Goal: Task Accomplishment & Management: Manage account settings

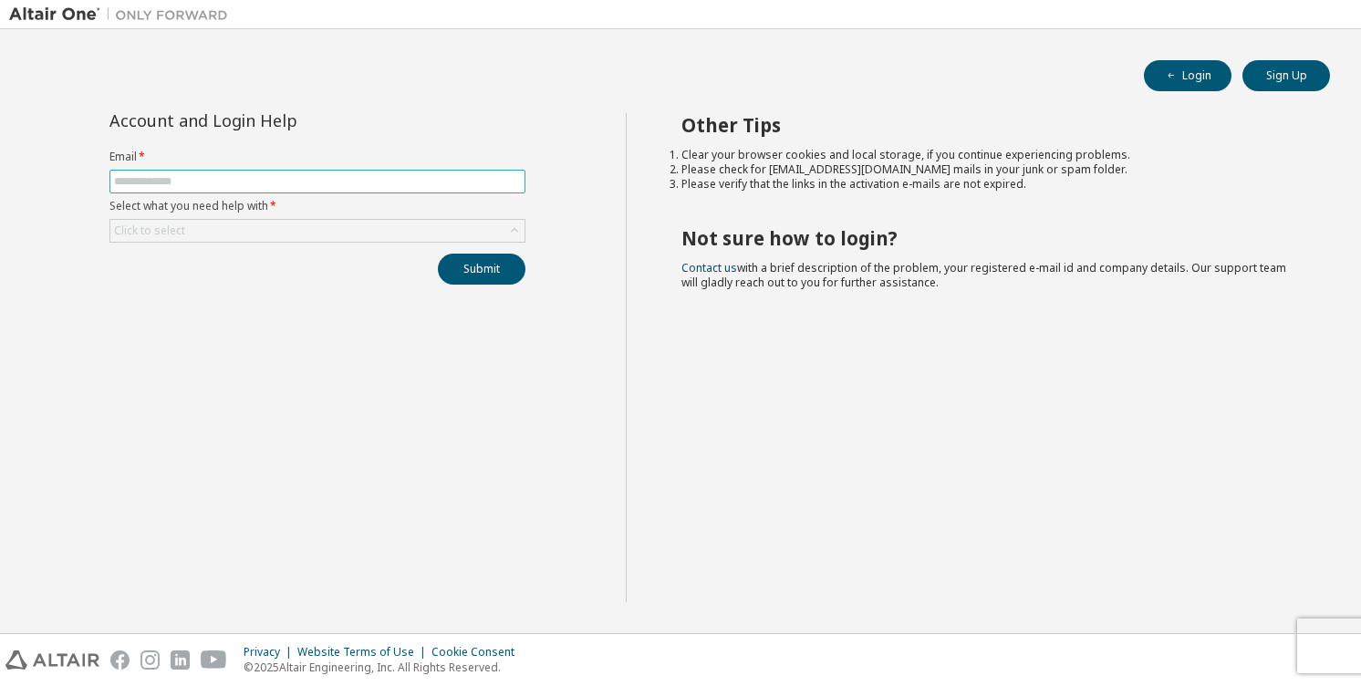
click at [361, 181] on input "text" at bounding box center [317, 181] width 407 height 15
click at [401, 93] on div "Login Sign Up Account and Login Help Email * Select what you need help with * C…" at bounding box center [680, 331] width 1343 height 586
click at [338, 189] on span at bounding box center [317, 182] width 416 height 24
click at [372, 187] on input "text" at bounding box center [317, 181] width 407 height 15
type input "**********"
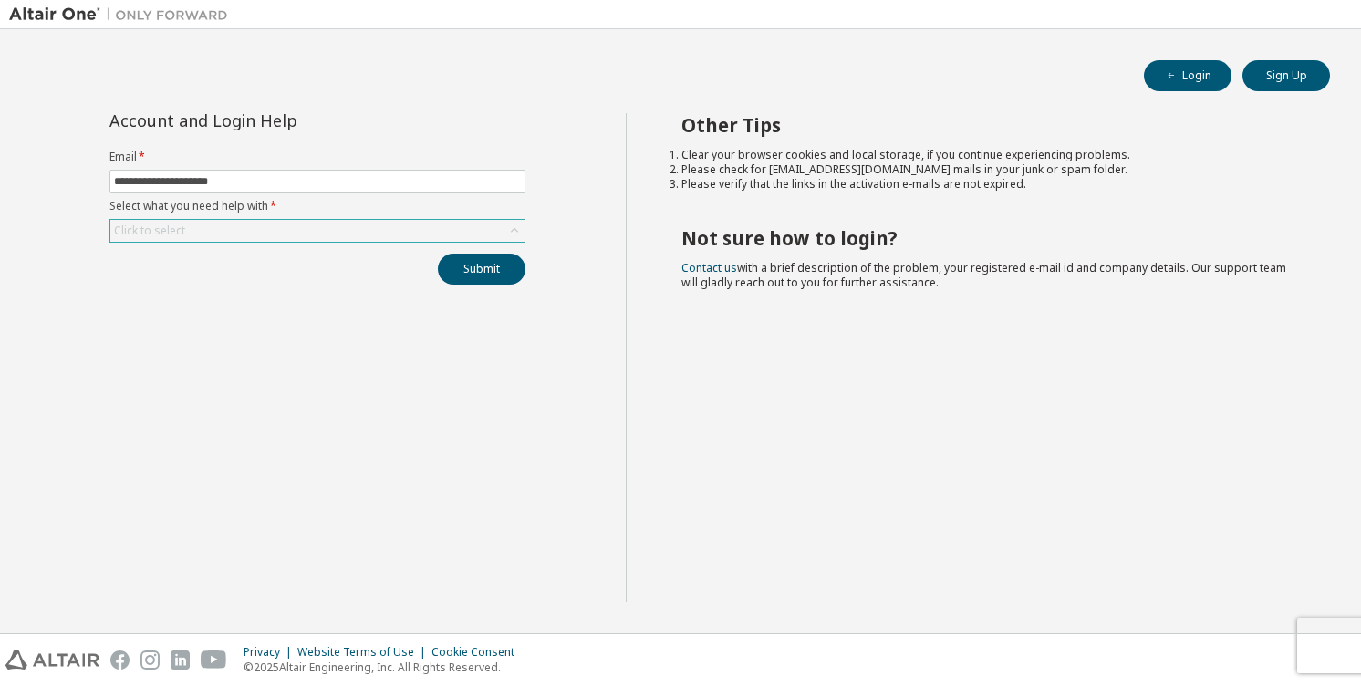
click at [262, 230] on div "Click to select" at bounding box center [317, 231] width 414 height 22
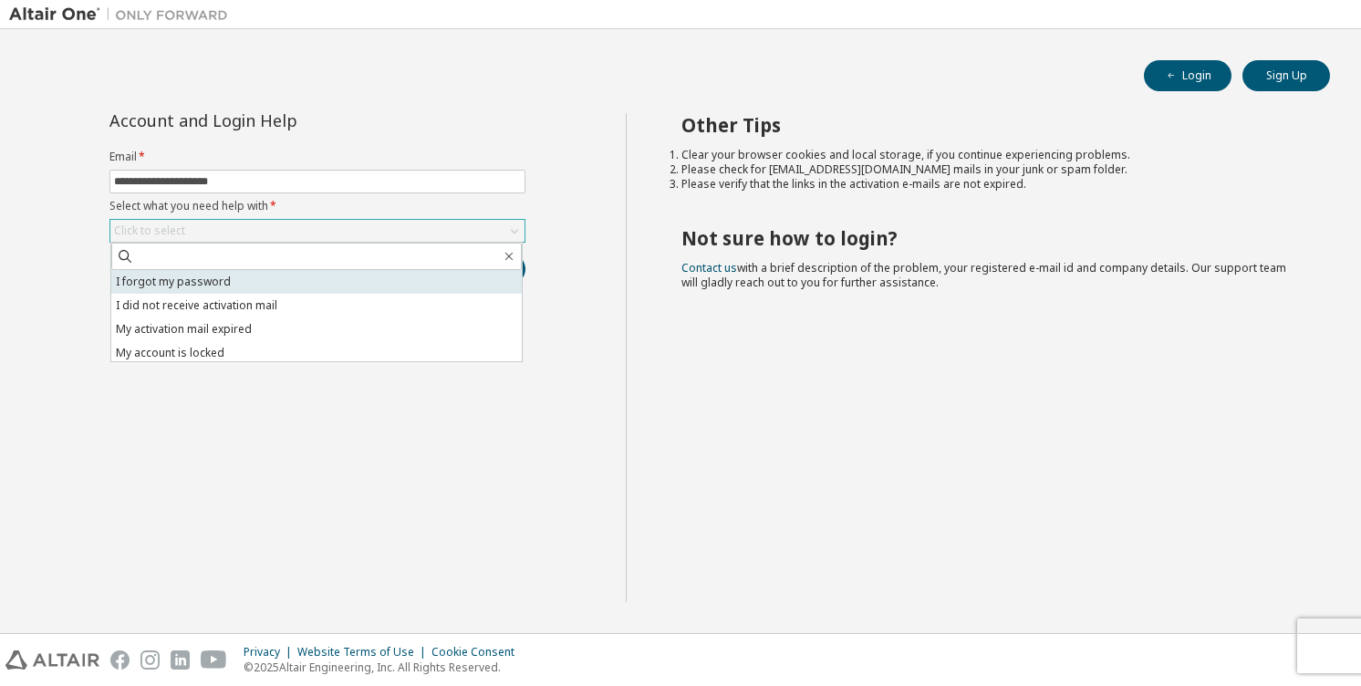
click at [260, 280] on li "I forgot my password" at bounding box center [316, 282] width 411 height 24
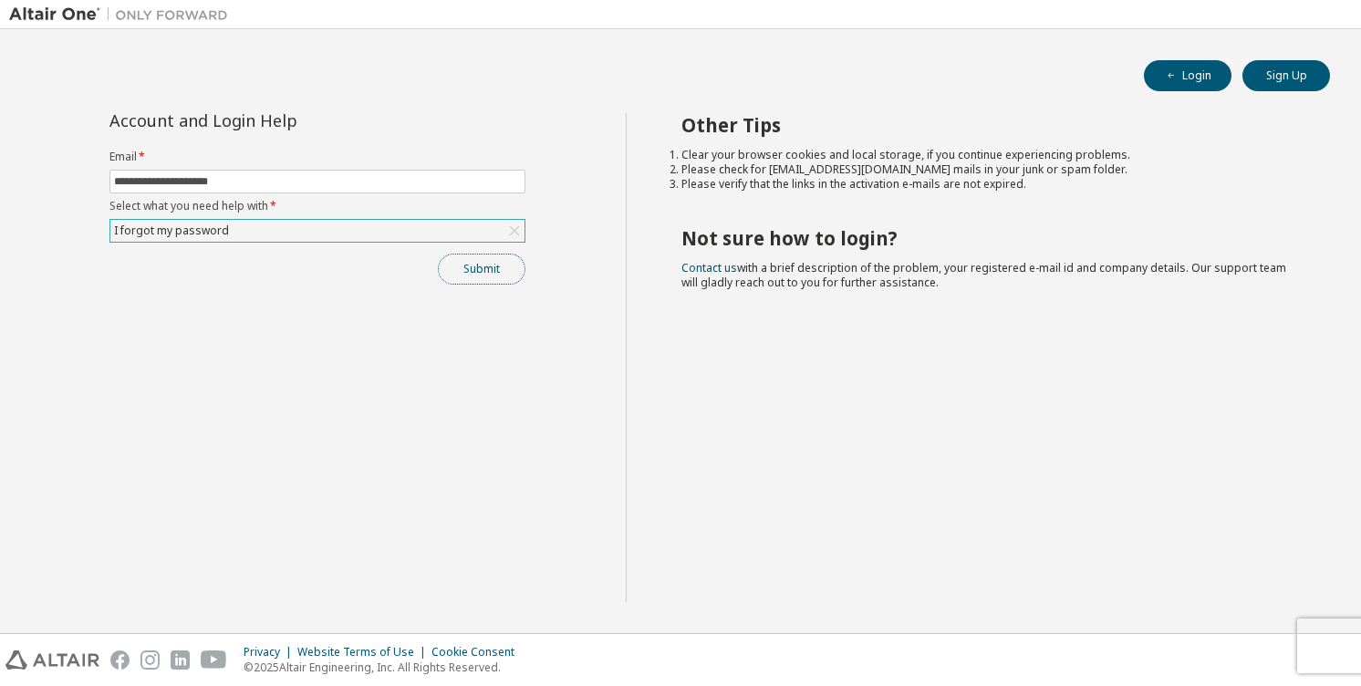
click at [449, 263] on button "Submit" at bounding box center [482, 269] width 88 height 31
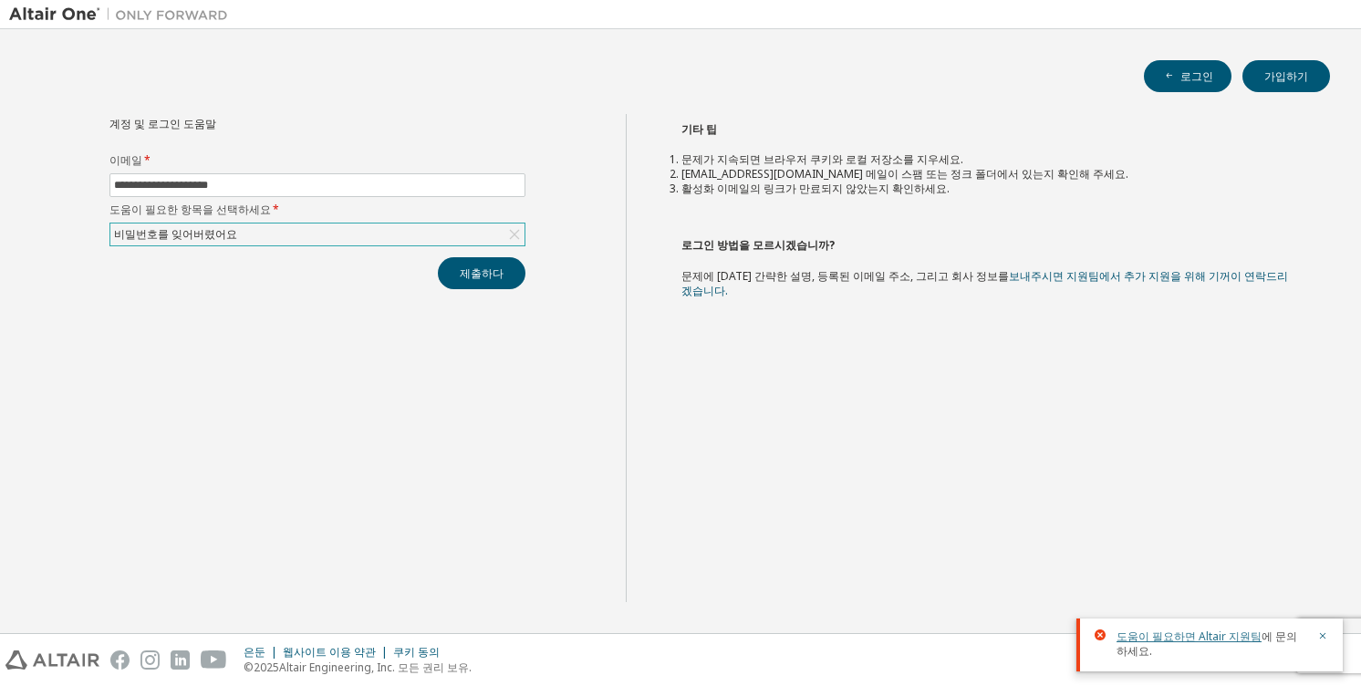
click at [1172, 636] on font "도움이 필요하면 Altair 지원팀" at bounding box center [1189, 637] width 145 height 16
click at [508, 280] on button "제출하다" at bounding box center [482, 273] width 88 height 32
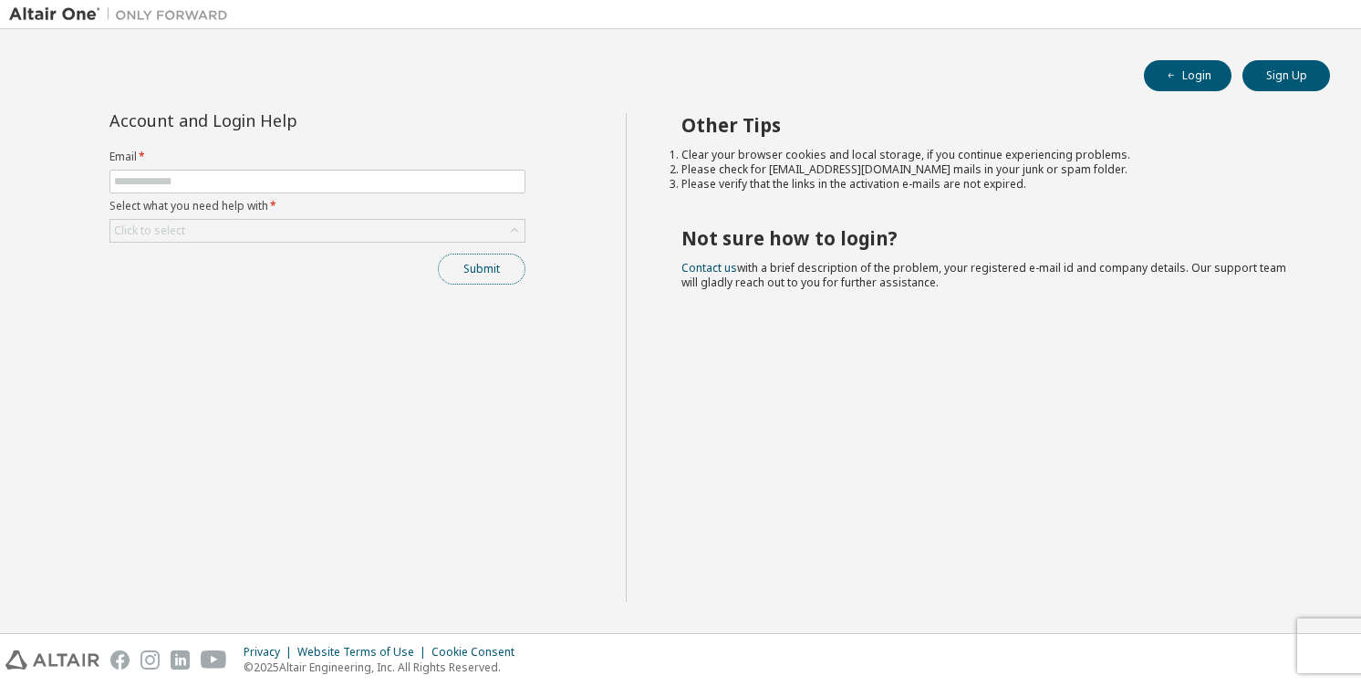
click at [463, 259] on button "Submit" at bounding box center [482, 269] width 88 height 31
click at [422, 193] on form "Email * Select what you need help with * Click to select" at bounding box center [317, 196] width 416 height 93
click at [421, 184] on input "text" at bounding box center [317, 181] width 407 height 15
type input "**********"
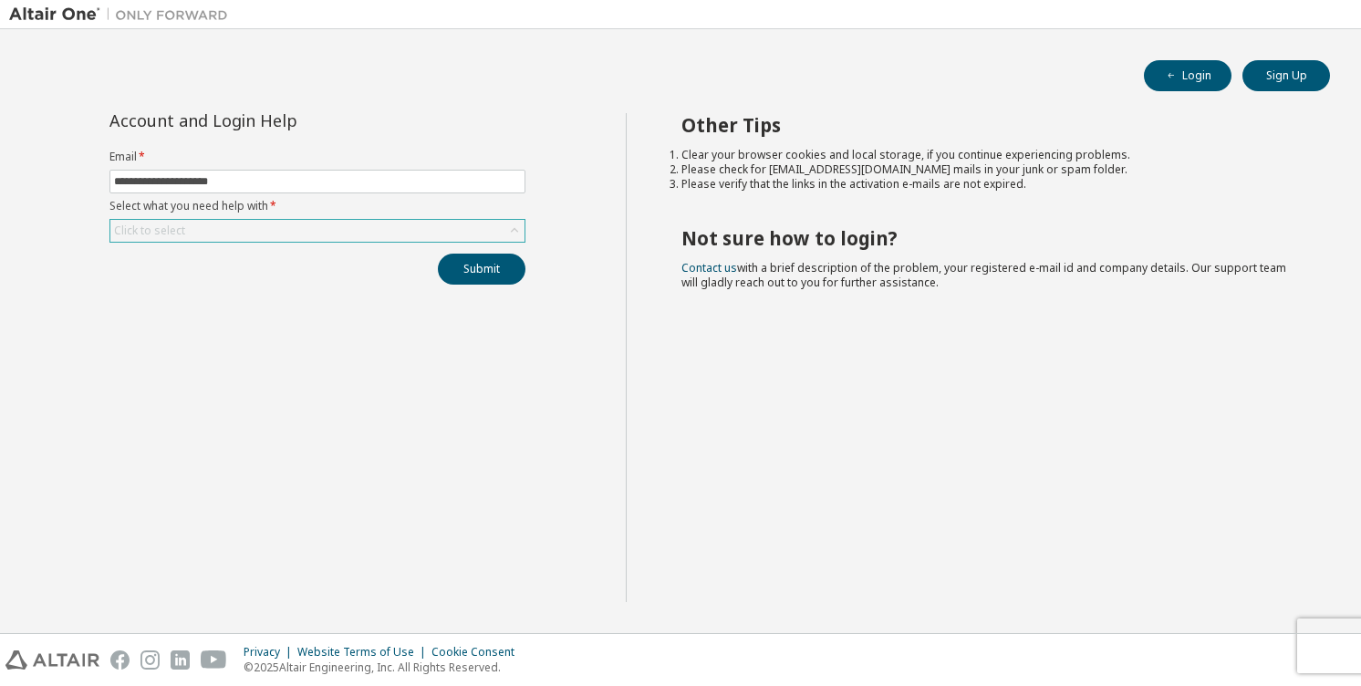
click at [300, 235] on div "Click to select" at bounding box center [317, 231] width 414 height 22
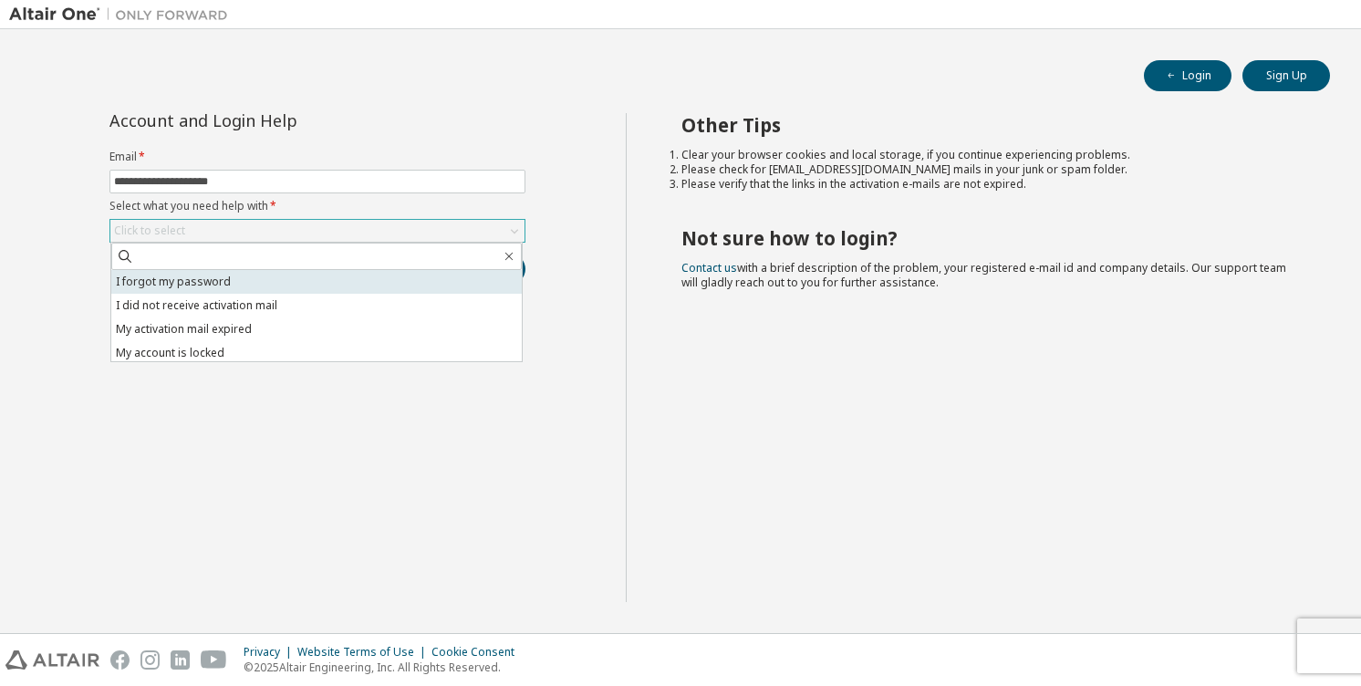
click at [295, 288] on li "I forgot my password" at bounding box center [316, 282] width 411 height 24
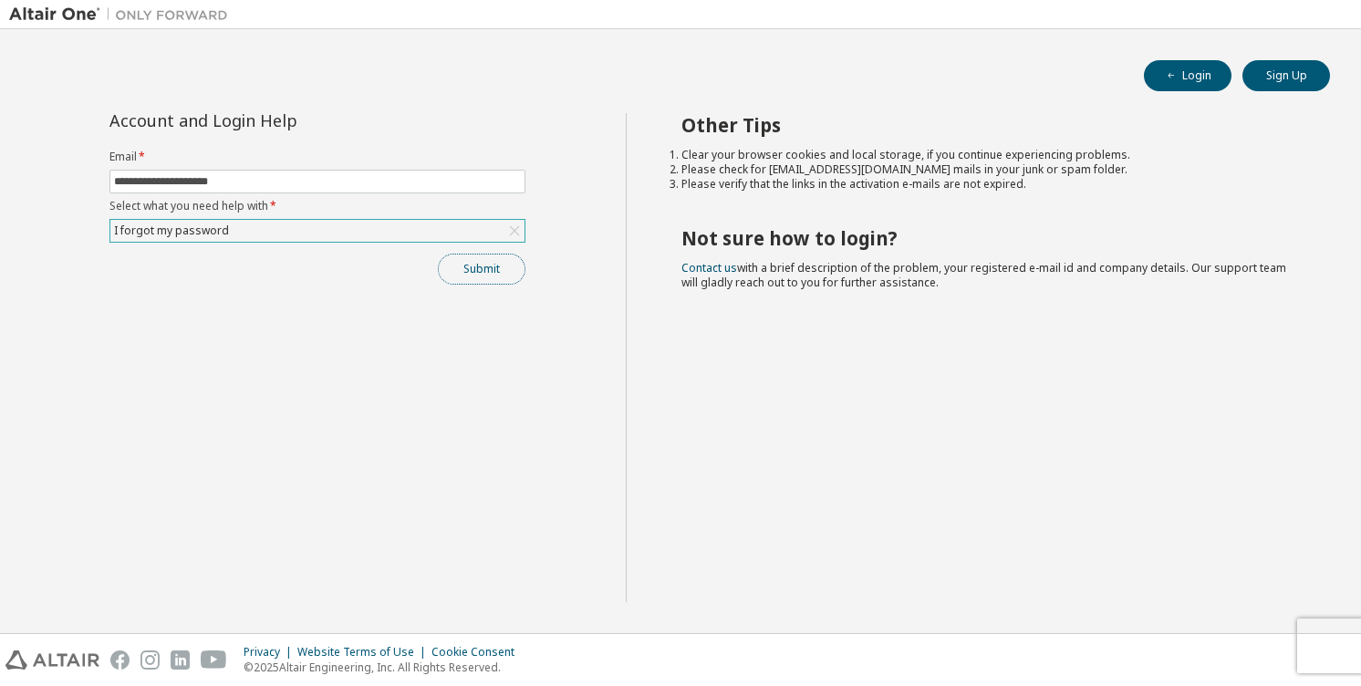
click at [474, 273] on button "Submit" at bounding box center [482, 269] width 88 height 31
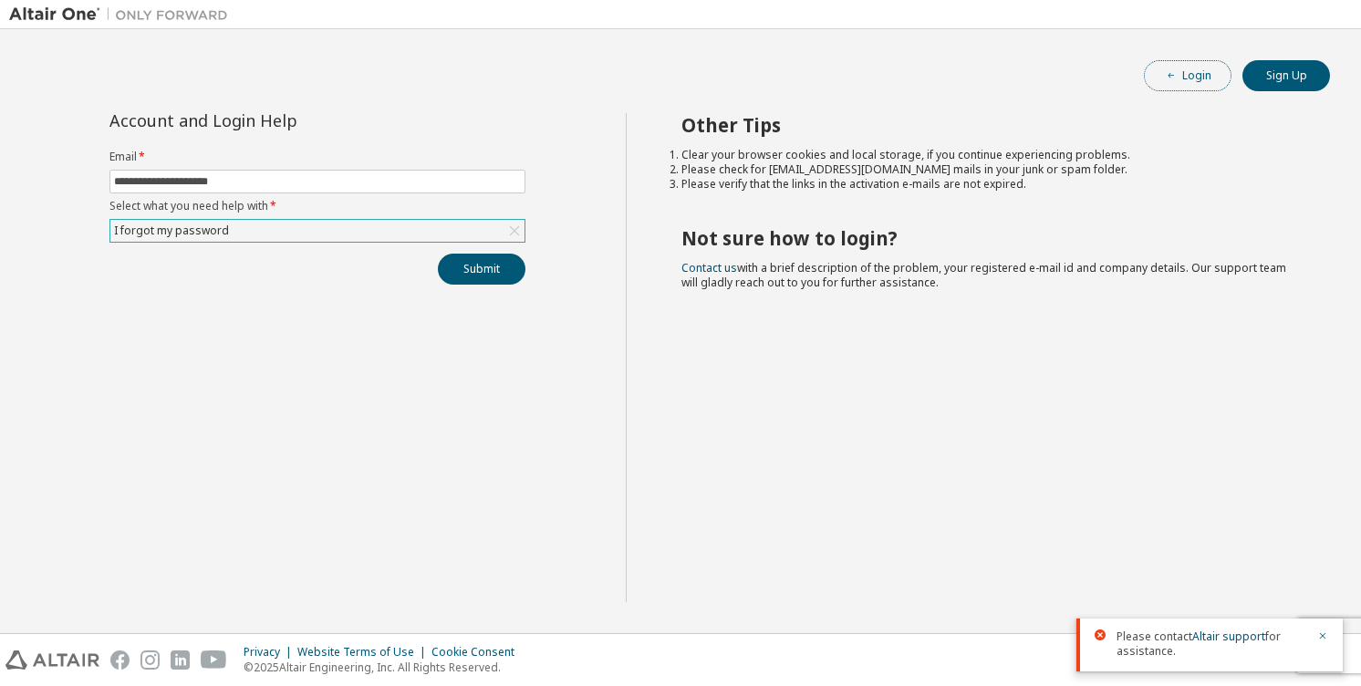
click at [1190, 78] on button "Login" at bounding box center [1188, 75] width 88 height 31
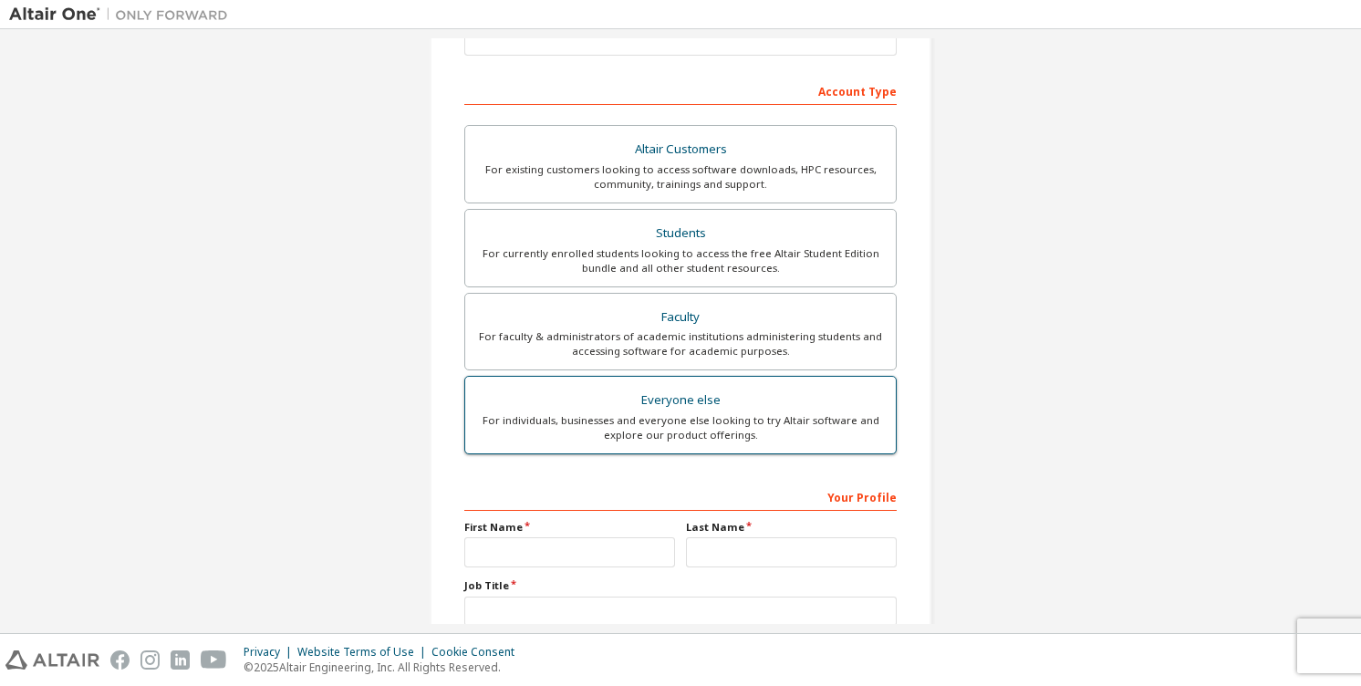
scroll to position [380, 0]
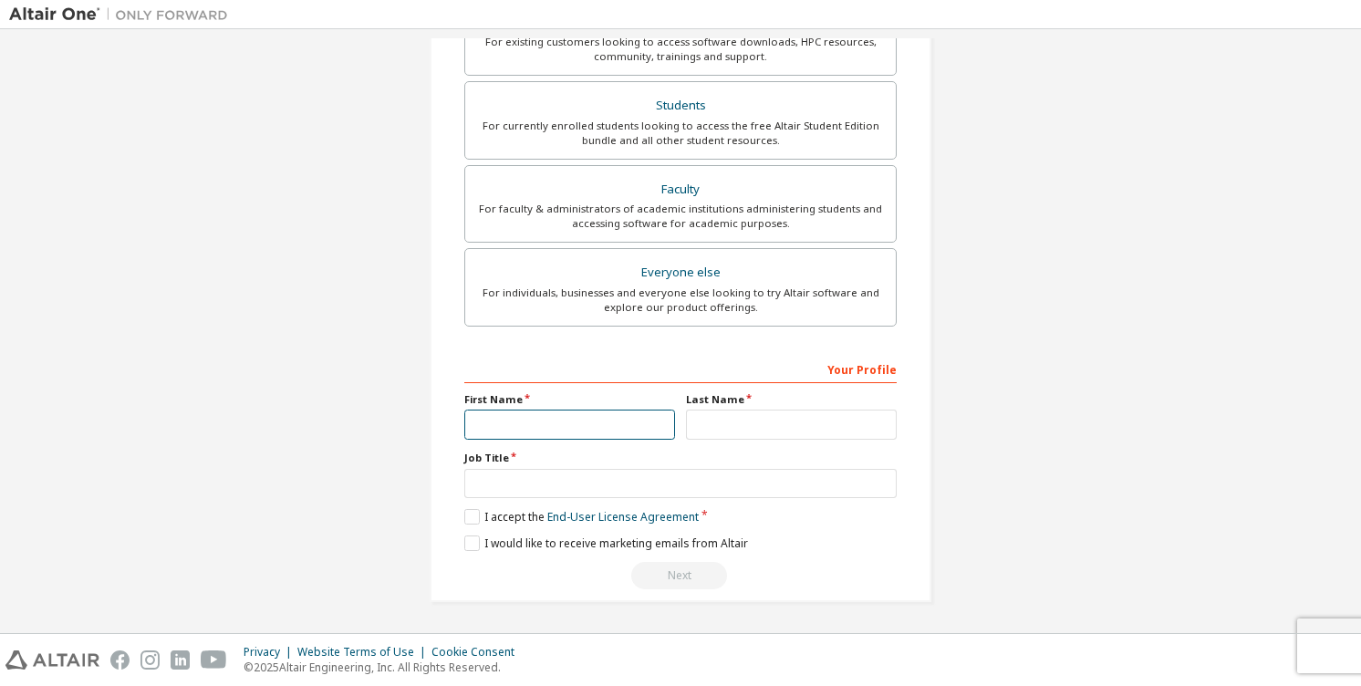
click at [552, 428] on input "text" at bounding box center [569, 425] width 211 height 30
type input "****"
click at [717, 426] on input "text" at bounding box center [791, 425] width 211 height 30
type input "*****"
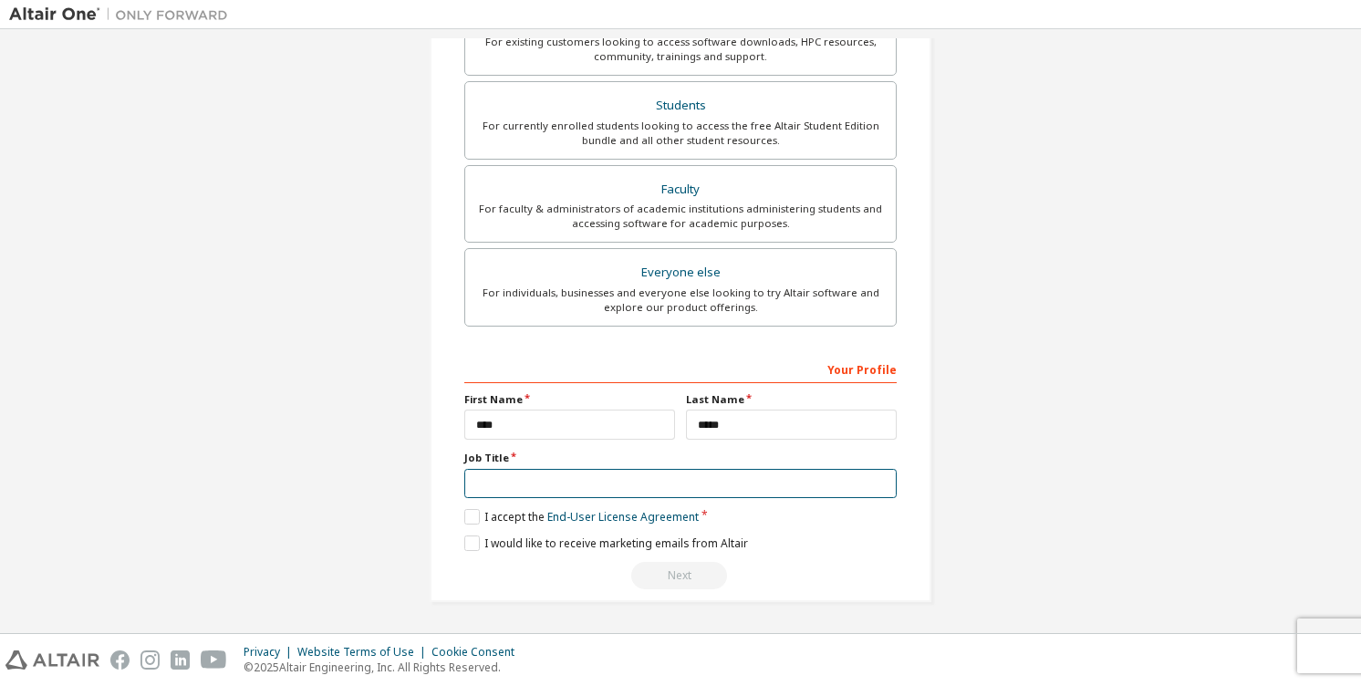
click at [660, 482] on input "text" at bounding box center [680, 484] width 432 height 30
type input "****"
click at [464, 512] on label "I accept the End-User License Agreement" at bounding box center [581, 517] width 234 height 16
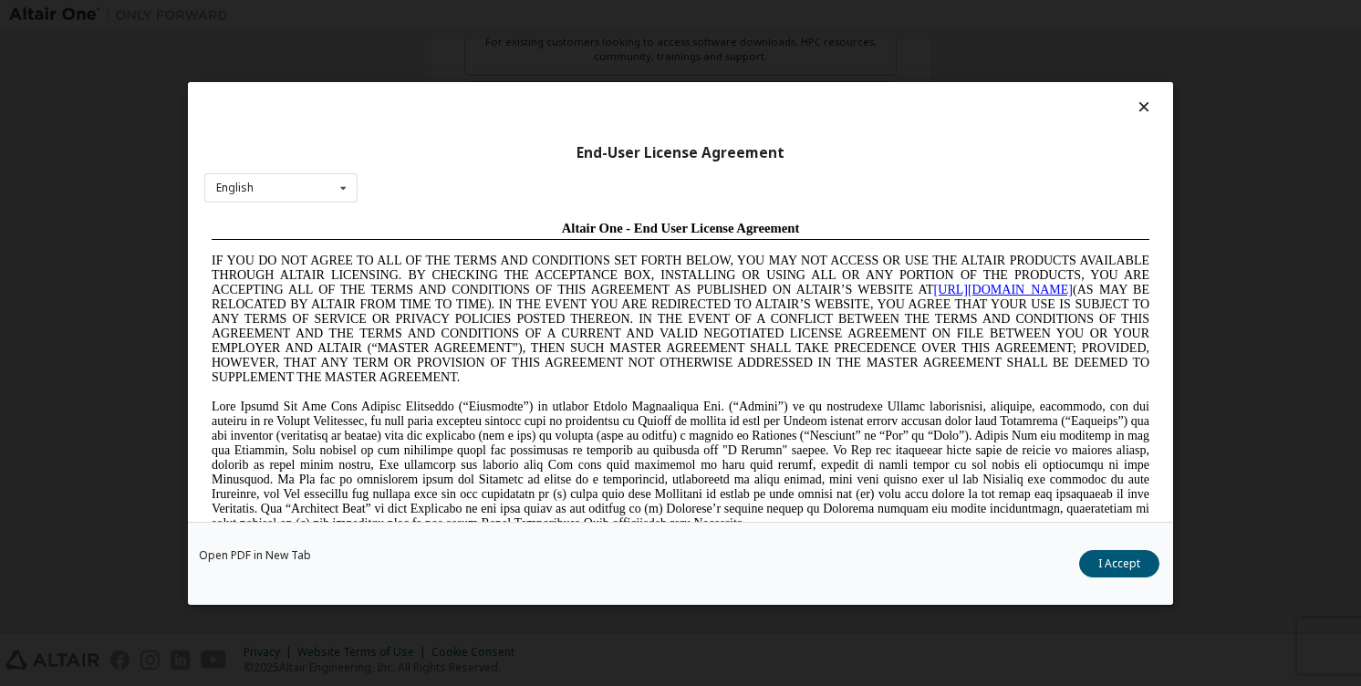
scroll to position [113, 0]
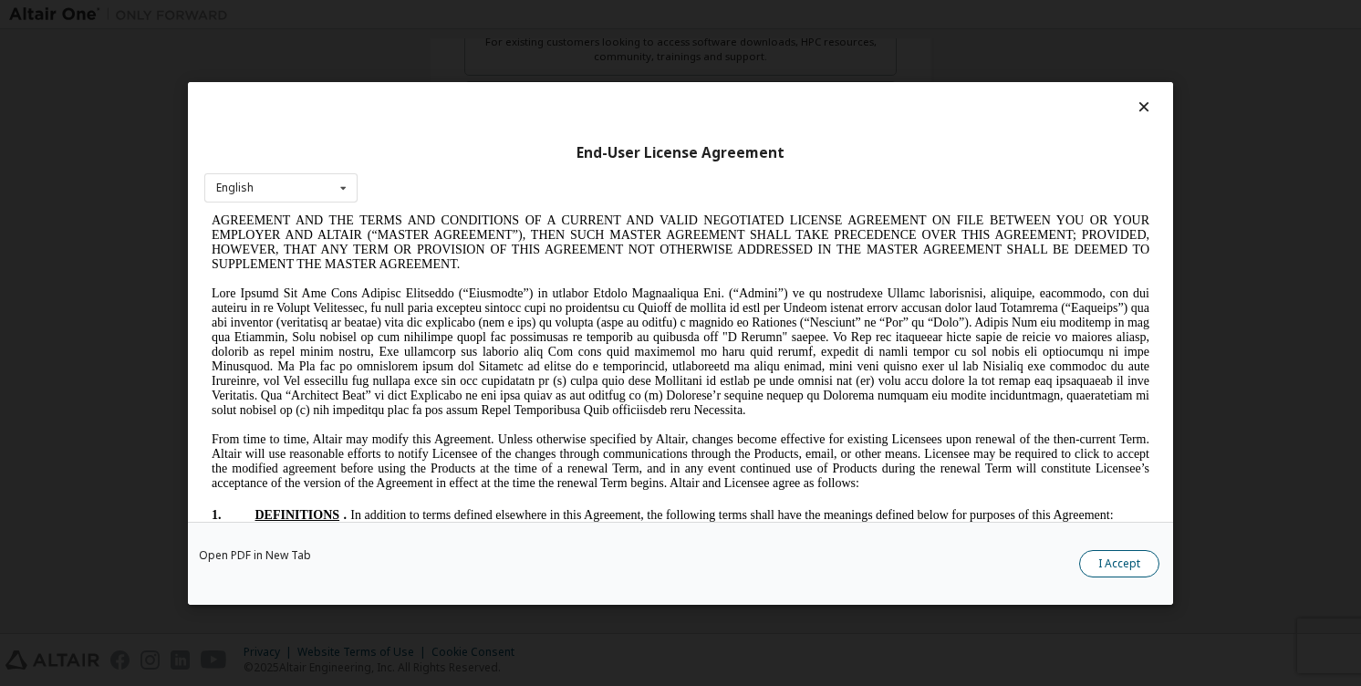
click at [1082, 558] on button "I Accept" at bounding box center [1119, 562] width 80 height 27
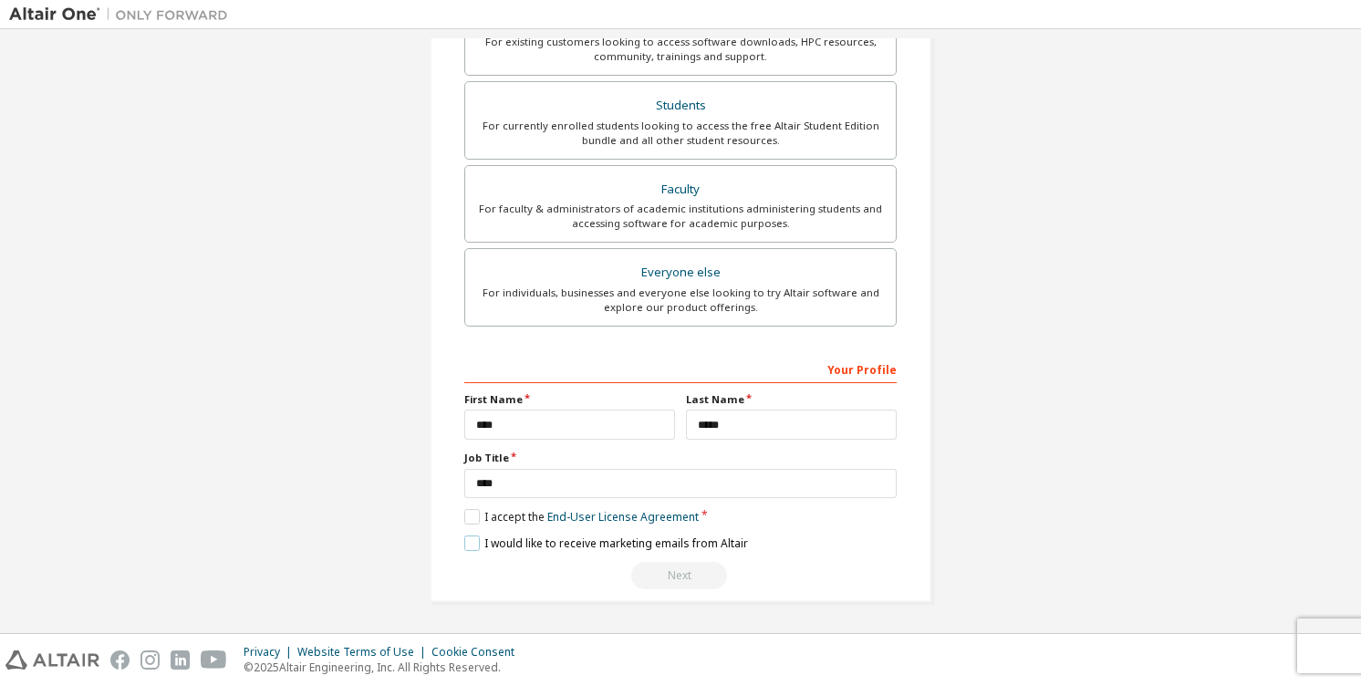
click at [492, 550] on label "I would like to receive marketing emails from Altair" at bounding box center [606, 544] width 284 height 16
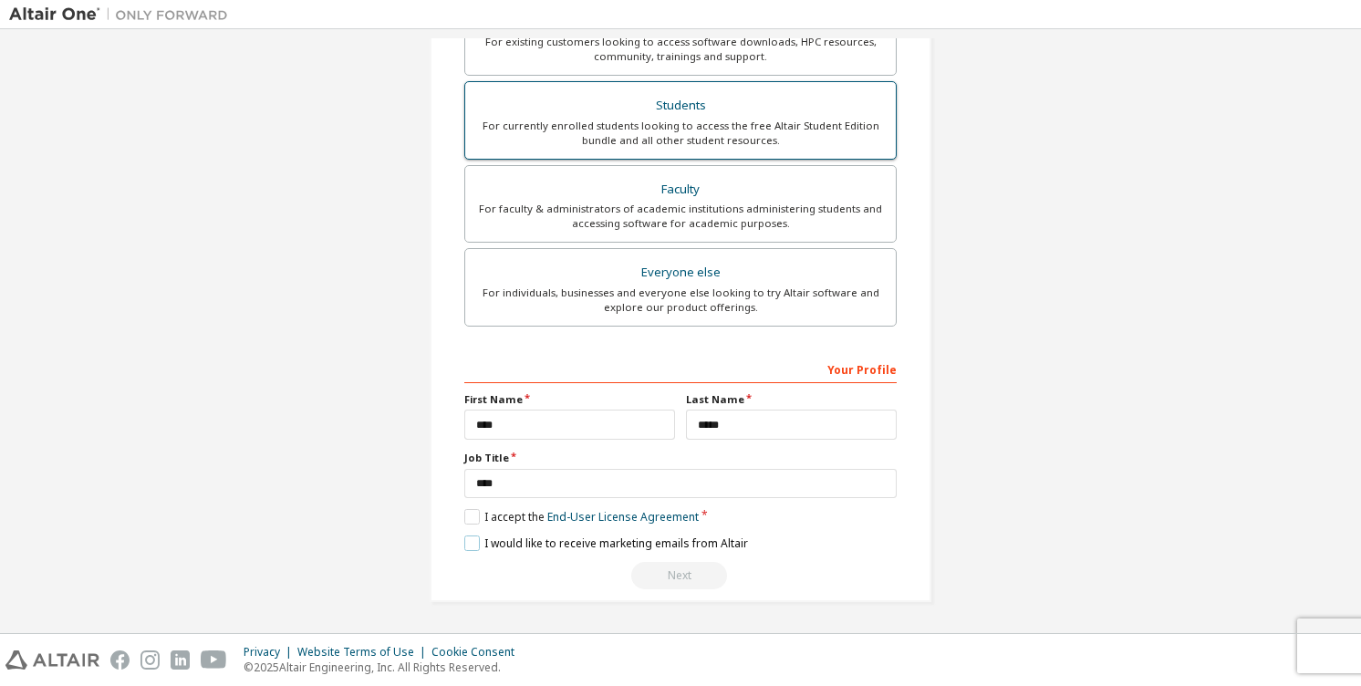
scroll to position [0, 0]
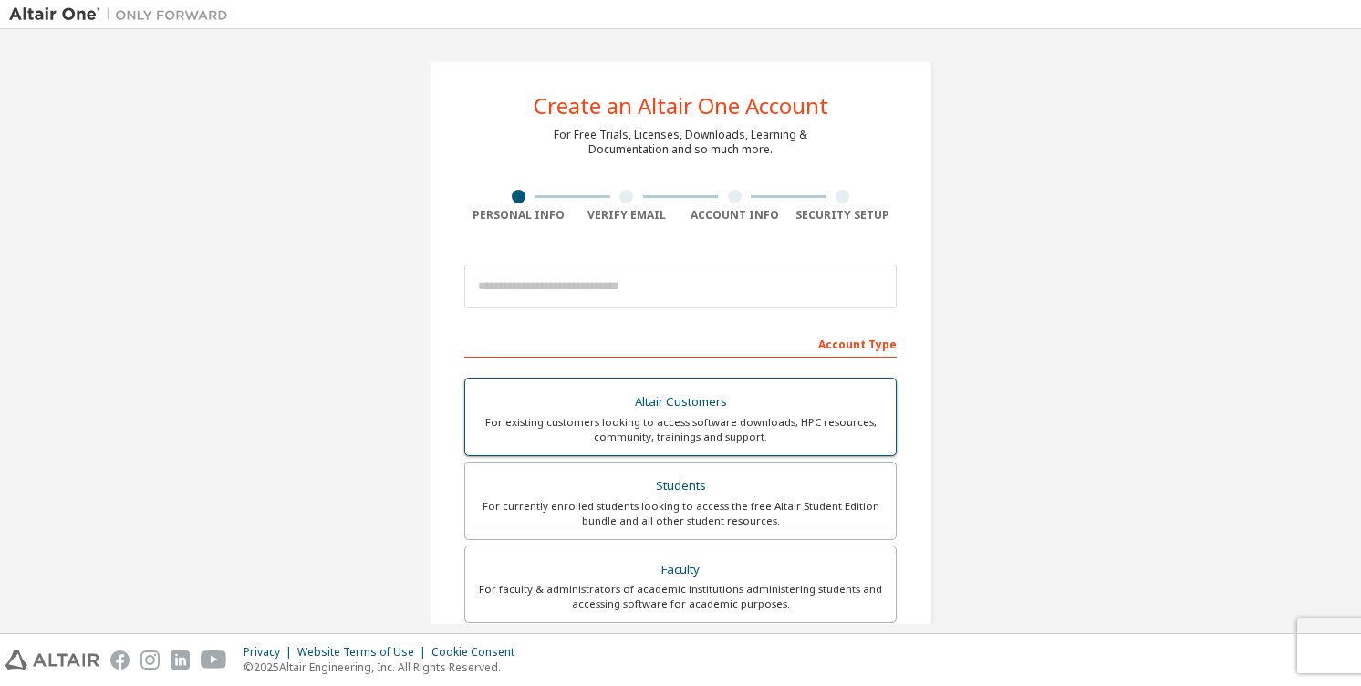
click at [657, 422] on div "For existing customers looking to access software downloads, HPC resources, com…" at bounding box center [680, 429] width 409 height 29
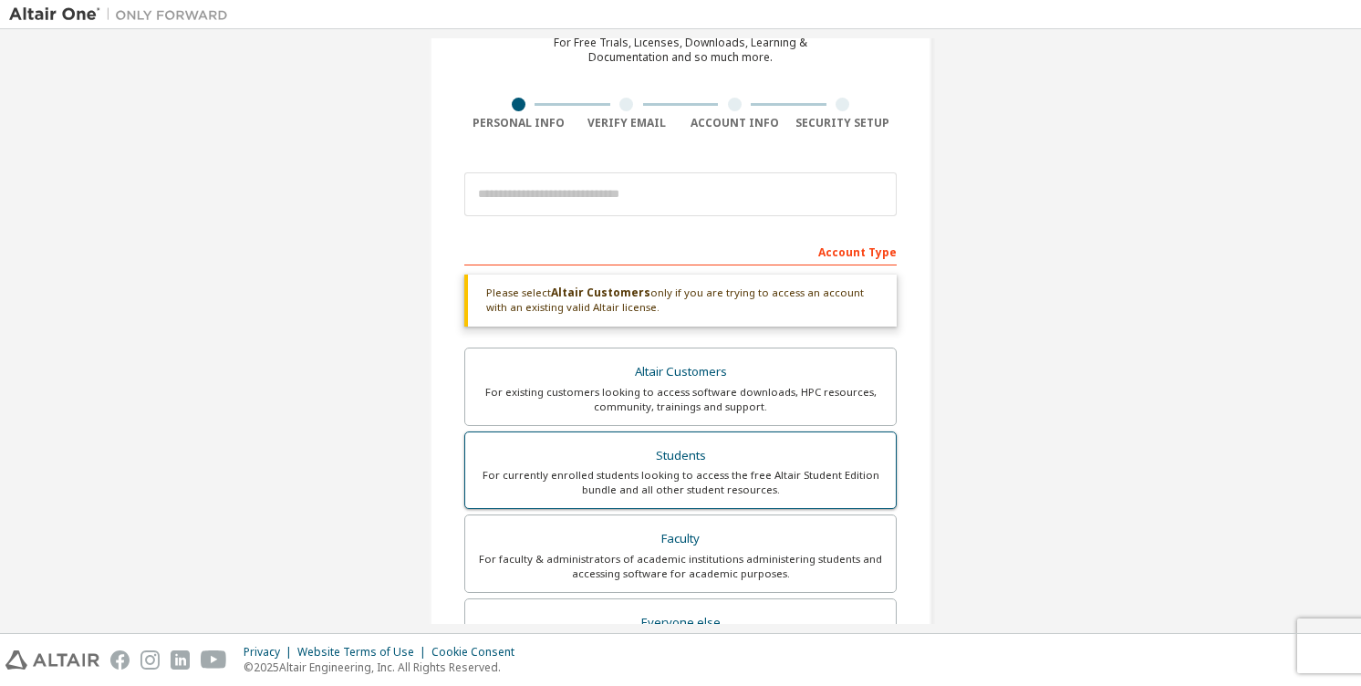
click at [776, 501] on label "Students For currently enrolled students looking to access the free Altair Stud…" at bounding box center [680, 471] width 432 height 78
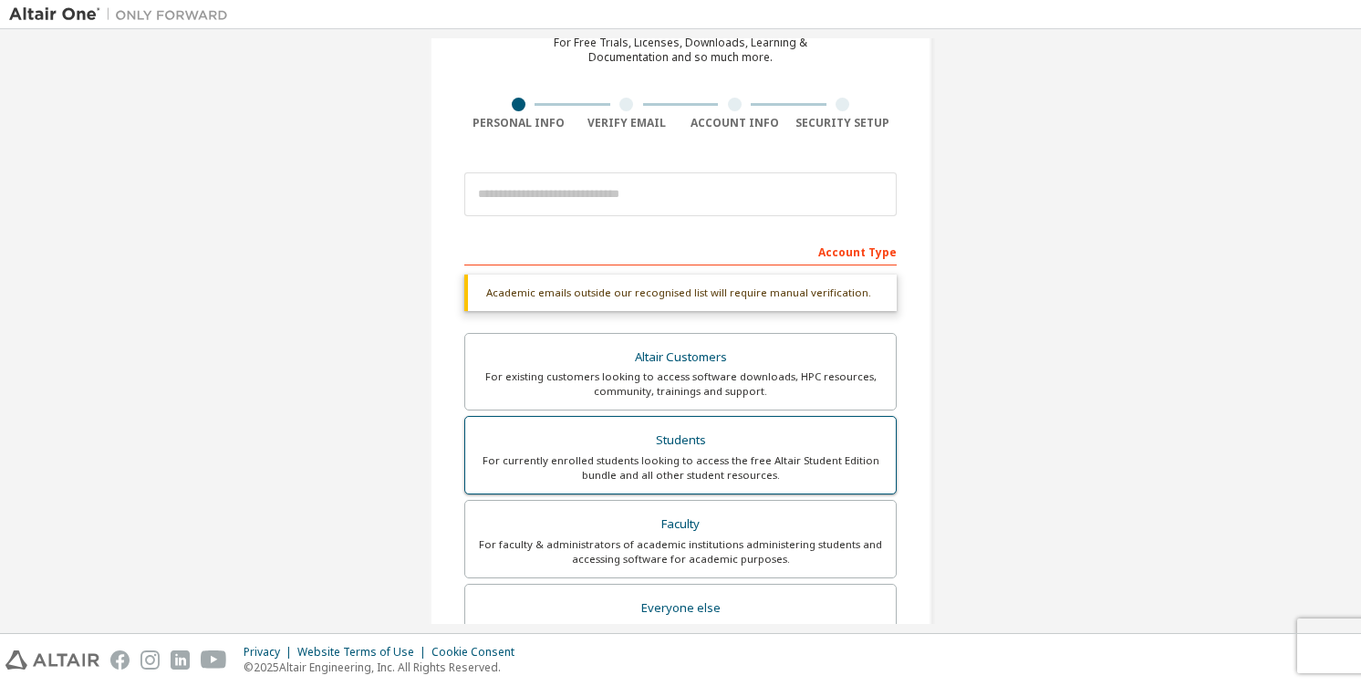
scroll to position [428, 0]
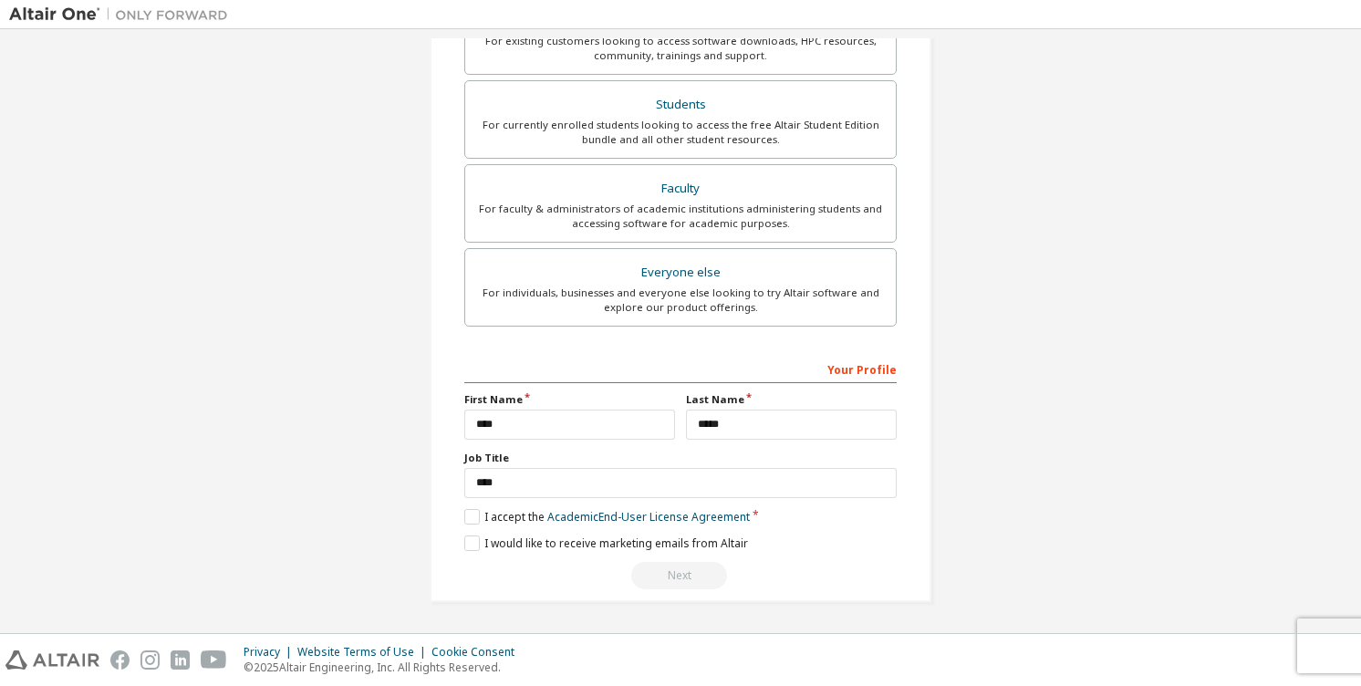
click at [701, 578] on div "Next" at bounding box center [680, 575] width 432 height 27
click at [474, 517] on label "I accept the Academic End-User License Agreement" at bounding box center [607, 517] width 286 height 16
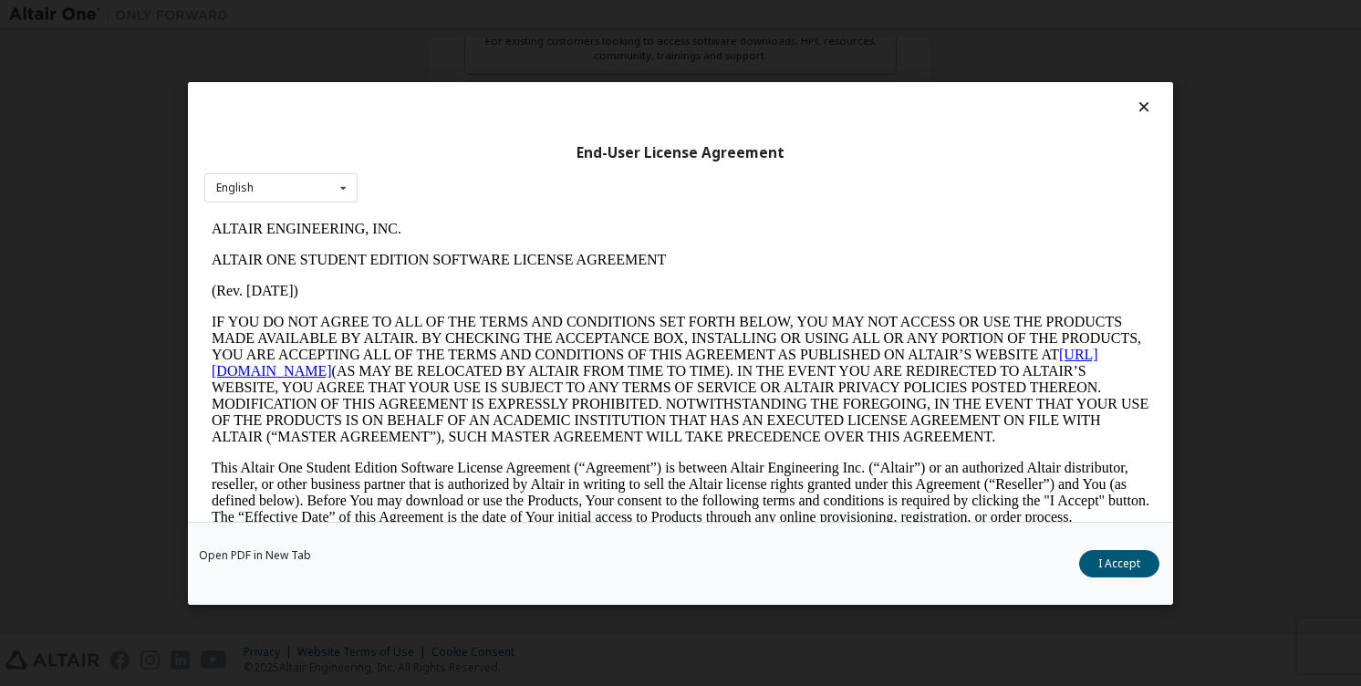
scroll to position [1138, 0]
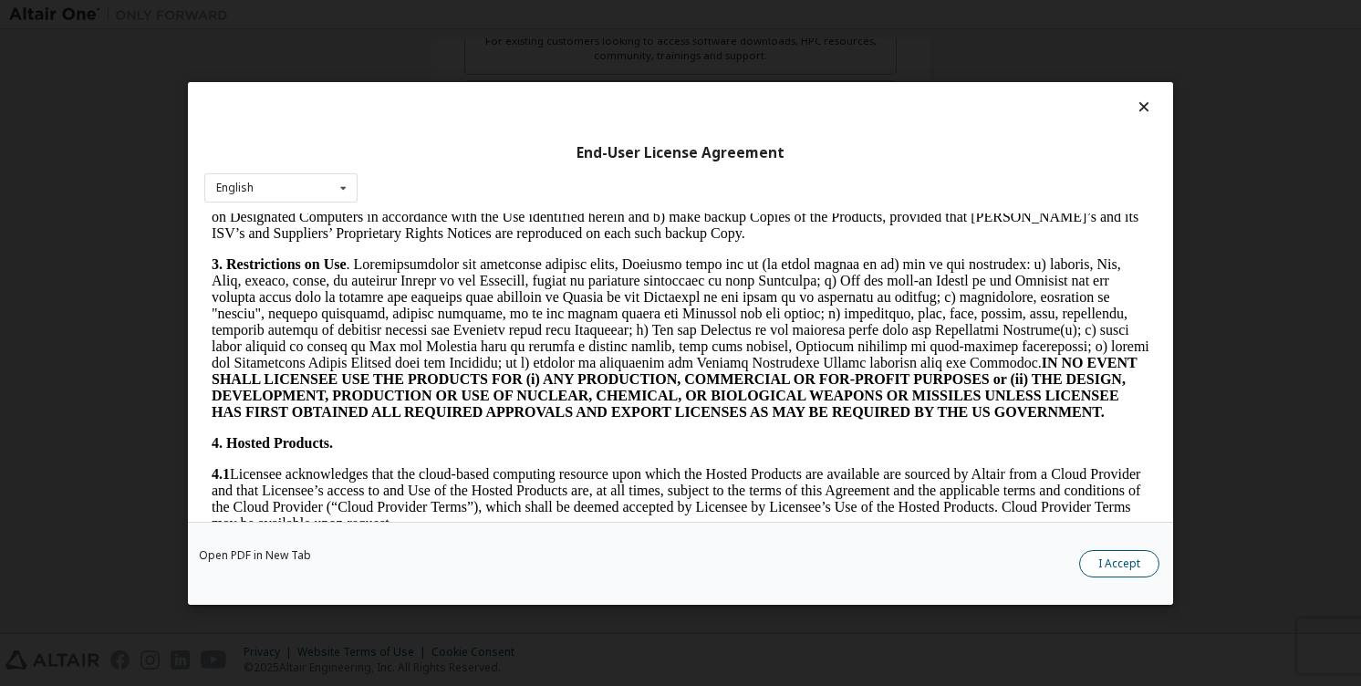
click at [1105, 566] on button "I Accept" at bounding box center [1119, 562] width 80 height 27
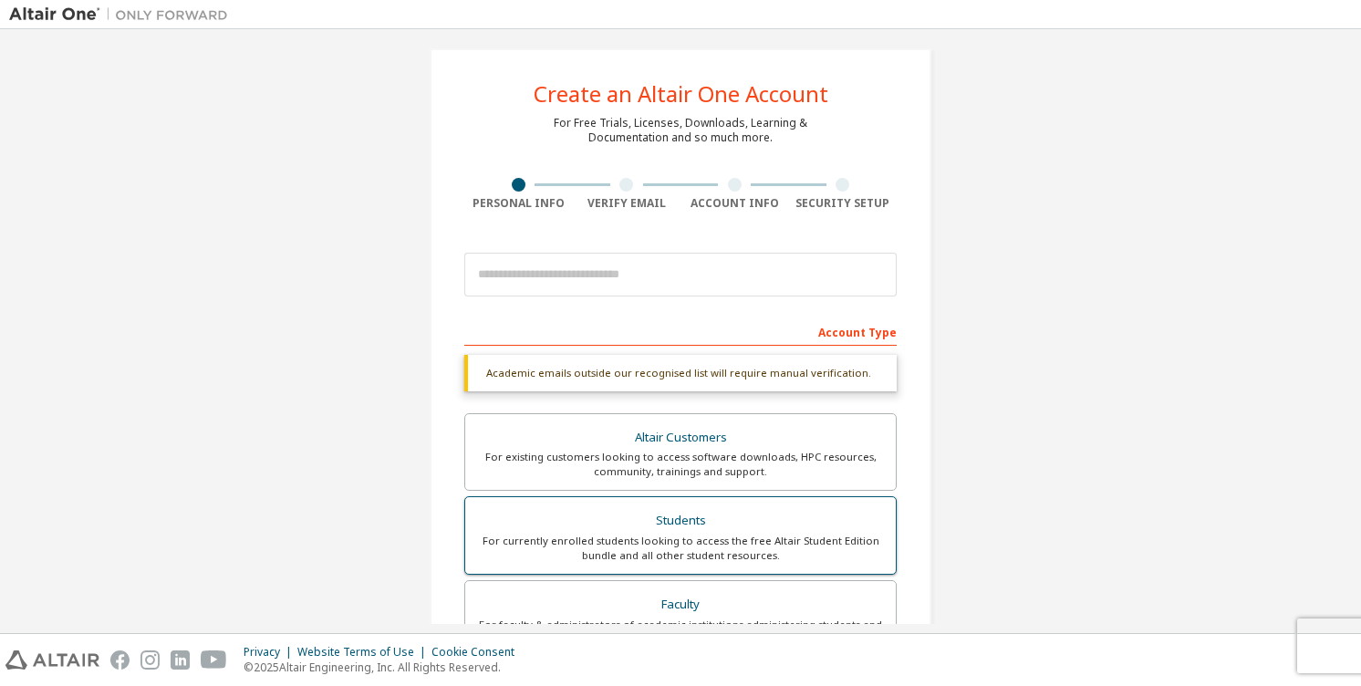
scroll to position [0, 0]
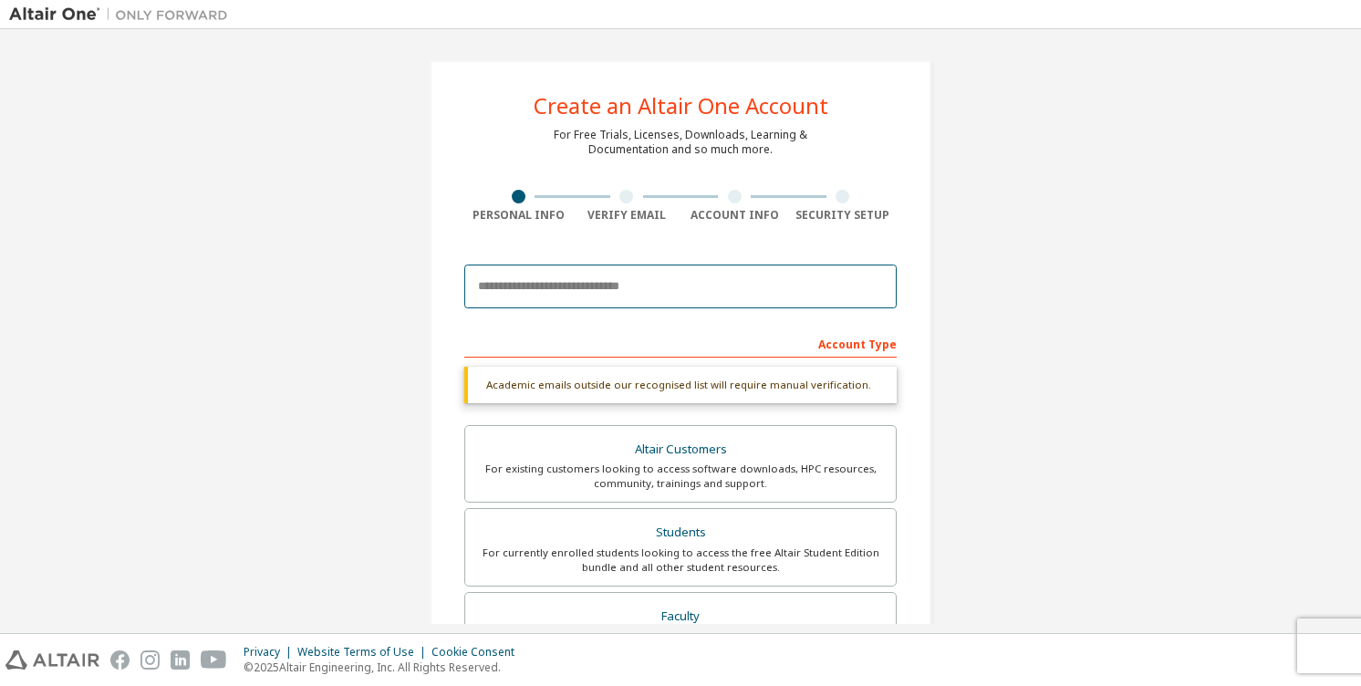
click at [643, 295] on input "email" at bounding box center [680, 287] width 432 height 44
type input "**********"
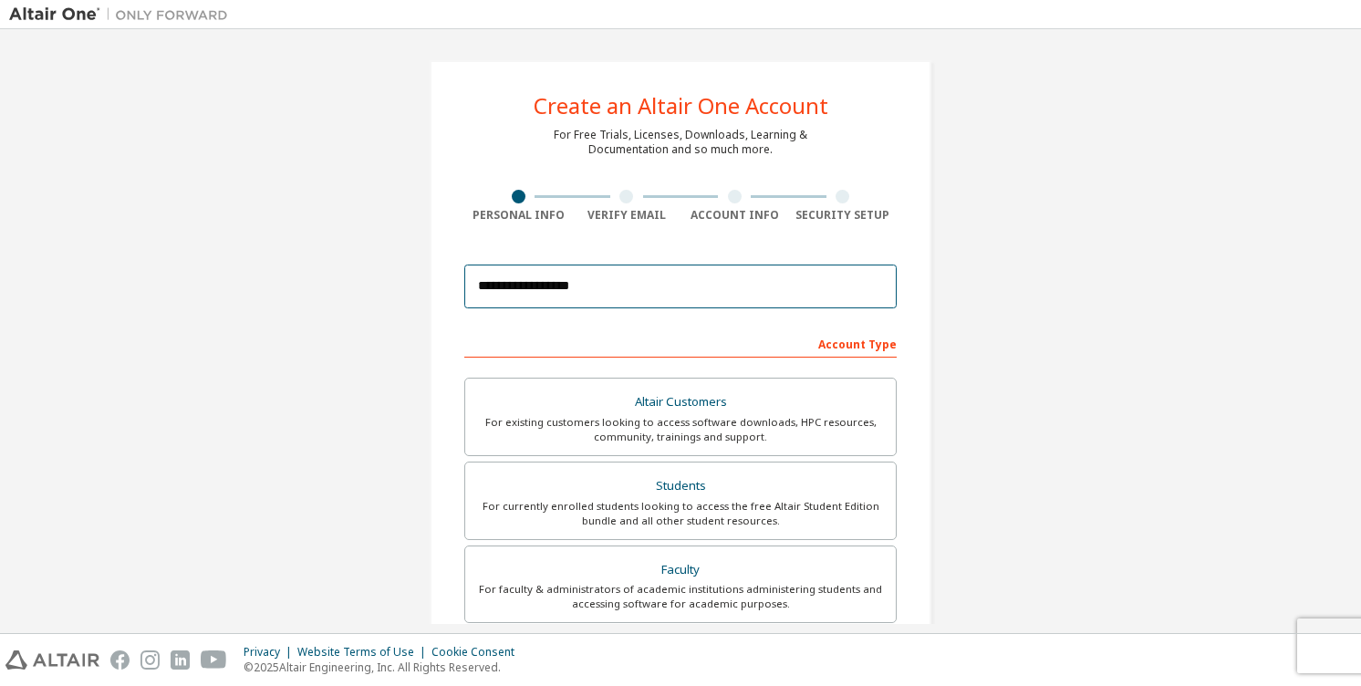
click at [734, 265] on input "**********" at bounding box center [680, 287] width 432 height 44
click at [734, 286] on input "**********" at bounding box center [680, 287] width 432 height 44
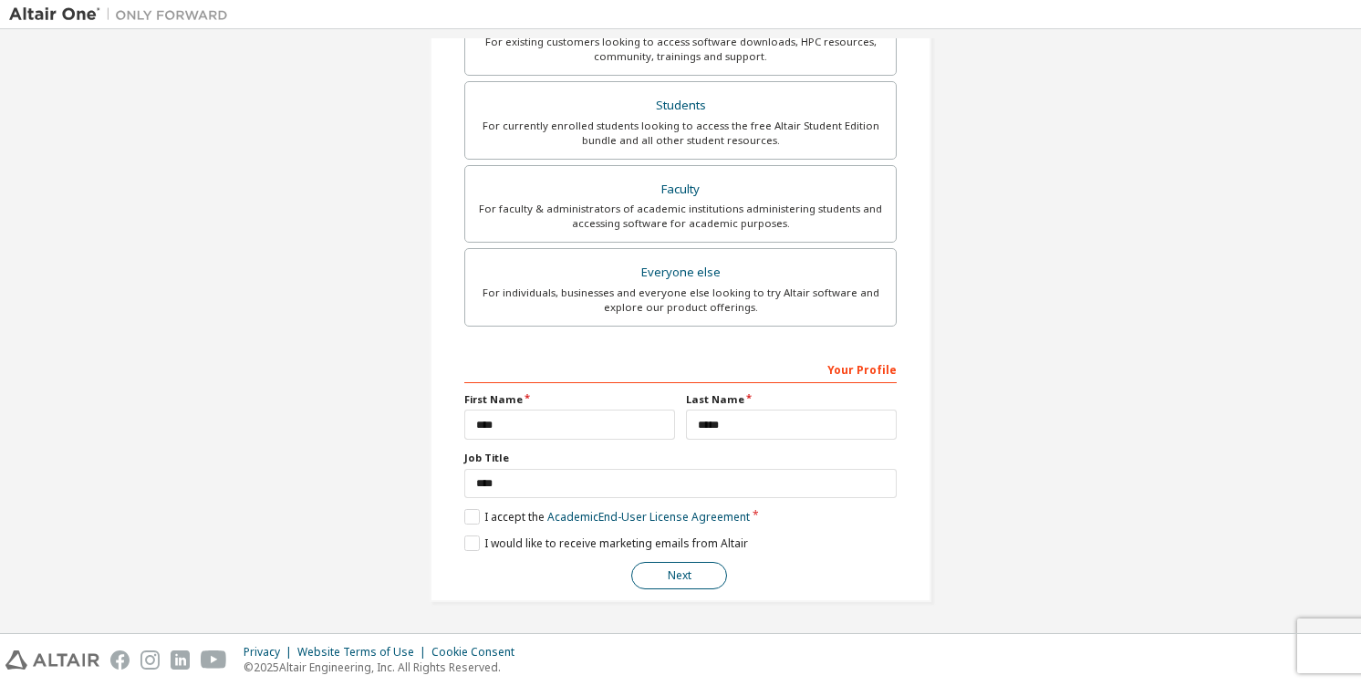
click at [704, 580] on button "Next" at bounding box center [679, 575] width 96 height 27
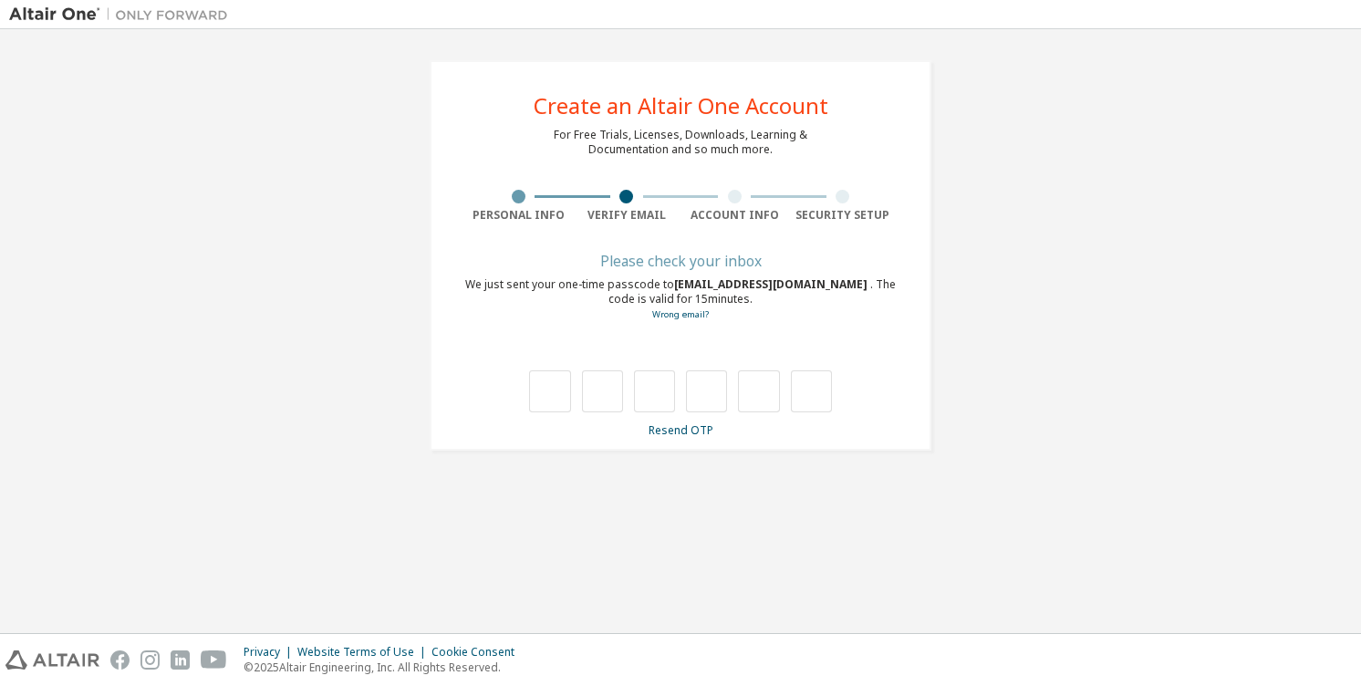
scroll to position [0, 0]
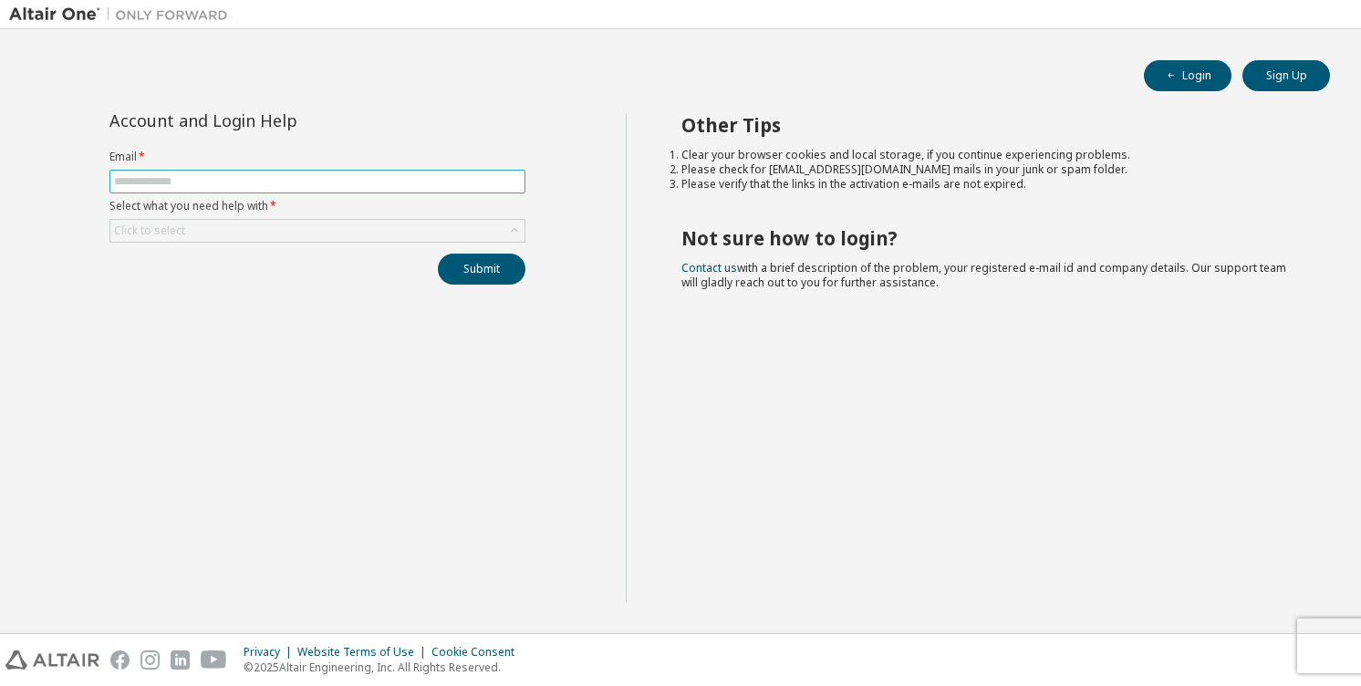
click at [307, 171] on span at bounding box center [317, 182] width 416 height 24
click at [301, 182] on input "text" at bounding box center [317, 181] width 407 height 15
click at [463, 649] on div "Cookie Consent" at bounding box center [479, 652] width 94 height 15
click at [362, 183] on input "text" at bounding box center [317, 181] width 407 height 15
type input "**********"
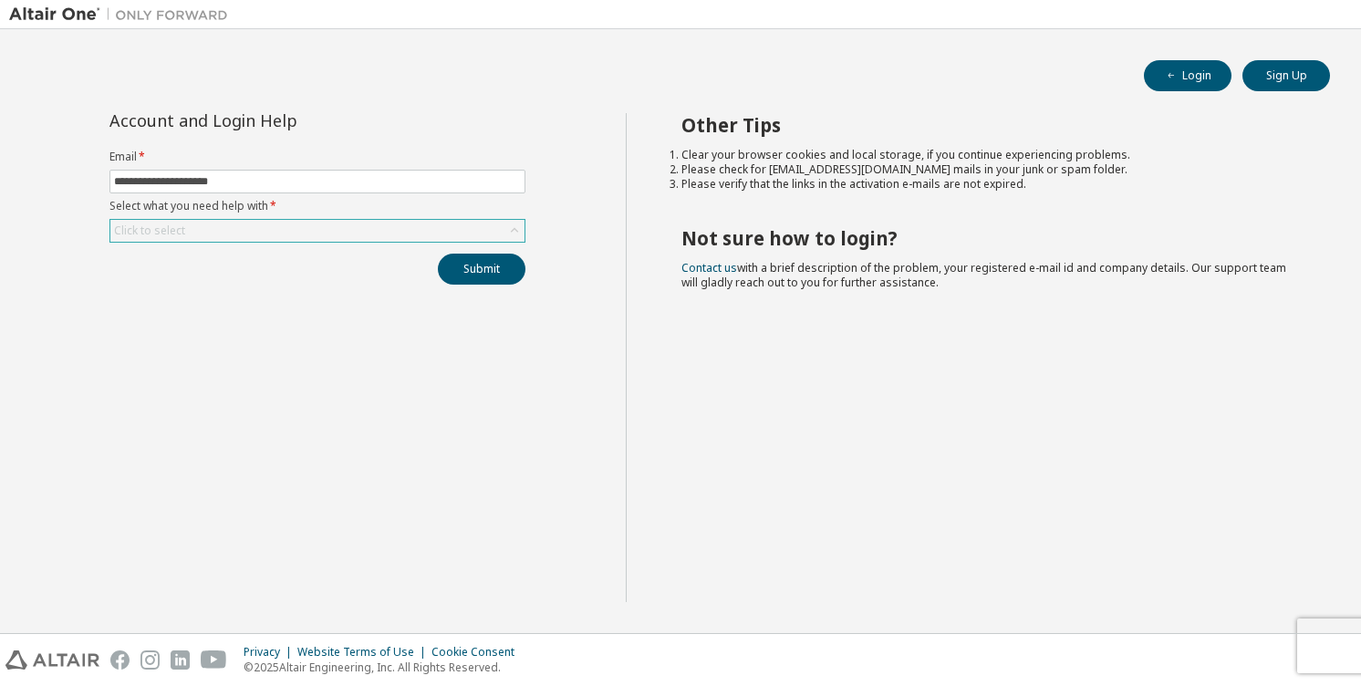
click at [252, 234] on div "Click to select" at bounding box center [317, 231] width 414 height 22
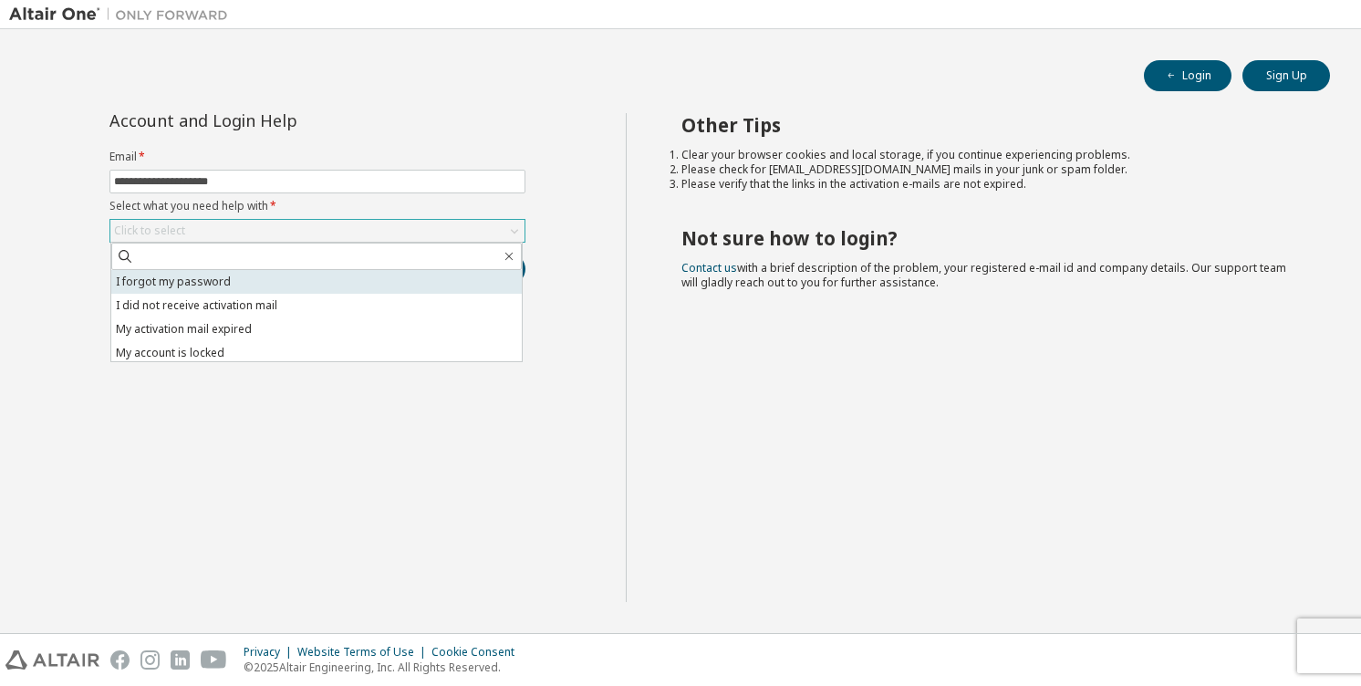
click at [233, 284] on li "I forgot my password" at bounding box center [316, 282] width 411 height 24
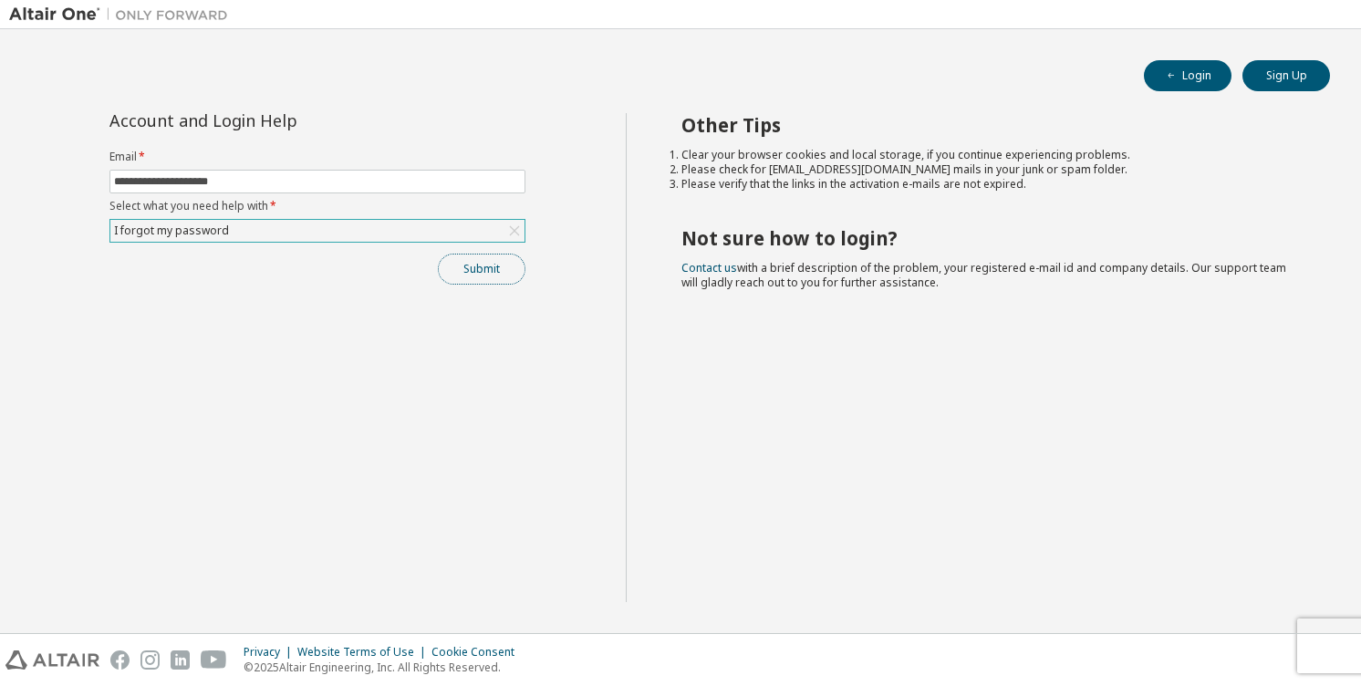
click at [472, 276] on button "Submit" at bounding box center [482, 269] width 88 height 31
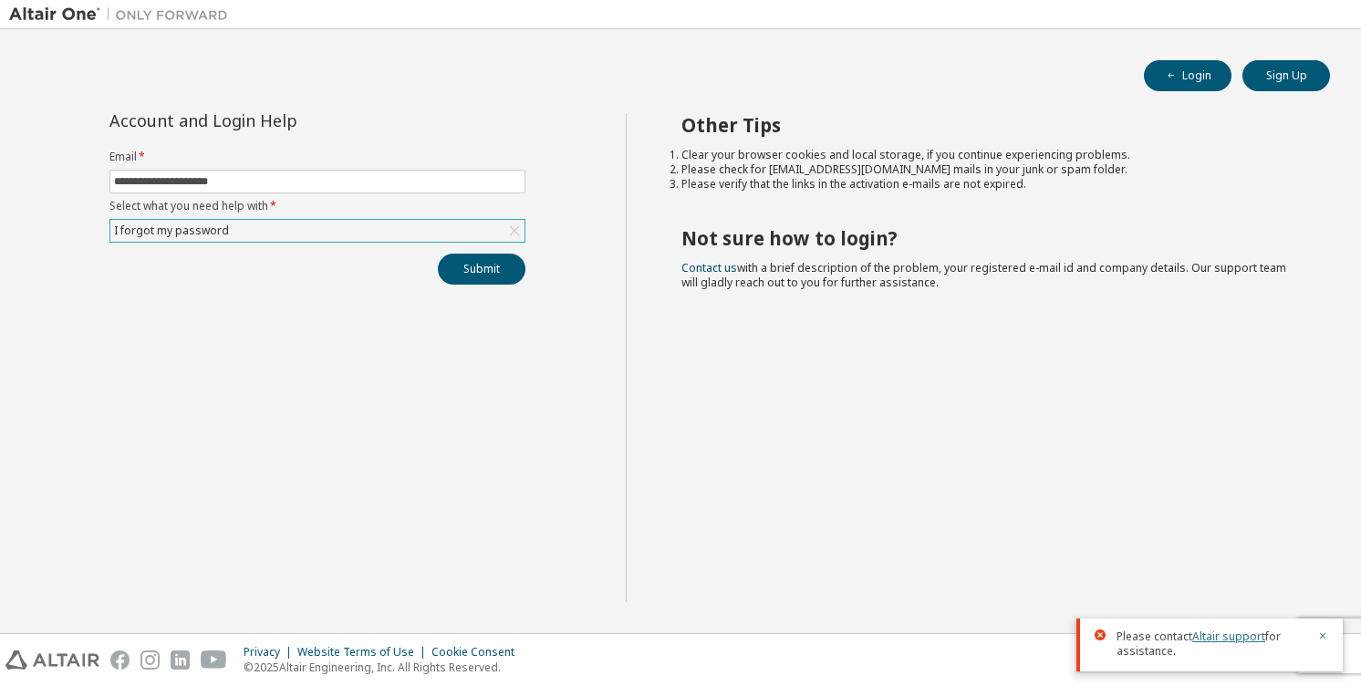
click at [1218, 640] on link "Altair support" at bounding box center [1228, 637] width 73 height 16
click at [720, 265] on link "Contact us" at bounding box center [710, 268] width 56 height 16
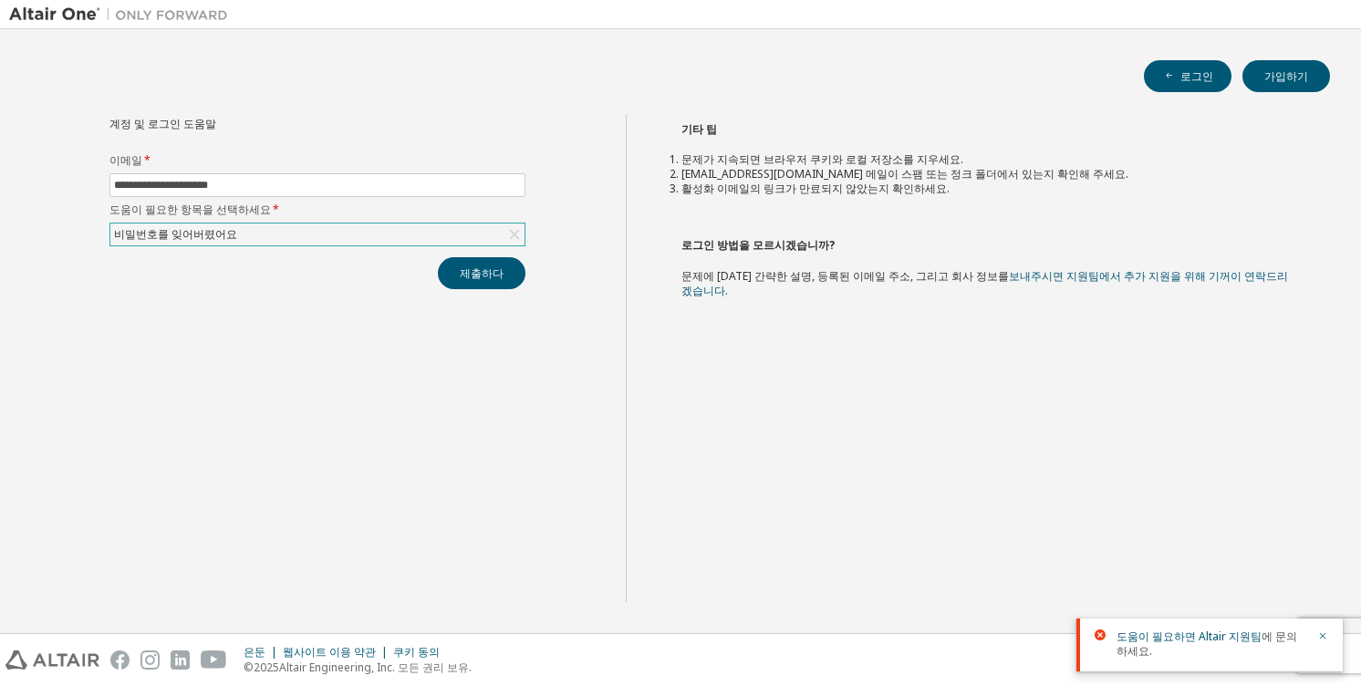
click at [239, 242] on div "비밀번호를 잊어버렸어요" at bounding box center [317, 235] width 414 height 22
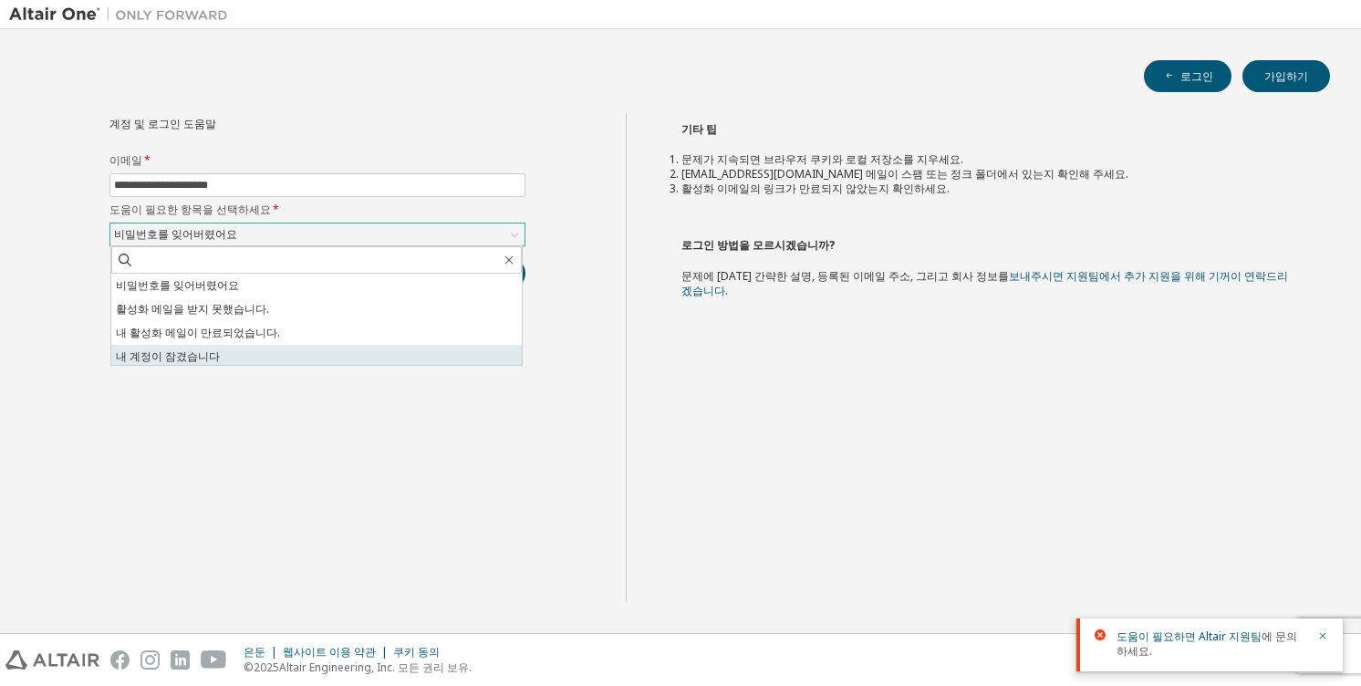
click at [284, 353] on li "내 계정이 잠겼습니다" at bounding box center [316, 357] width 411 height 24
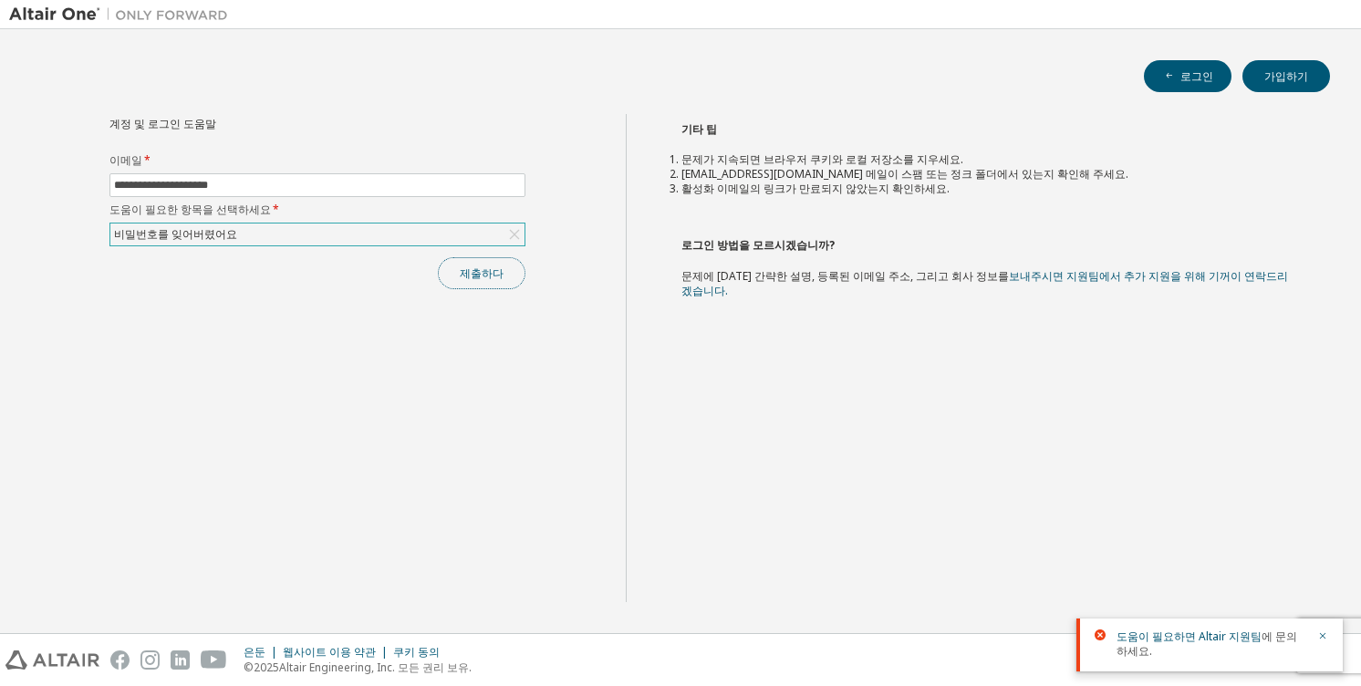
click at [485, 270] on font "제출하다" at bounding box center [482, 274] width 44 height 16
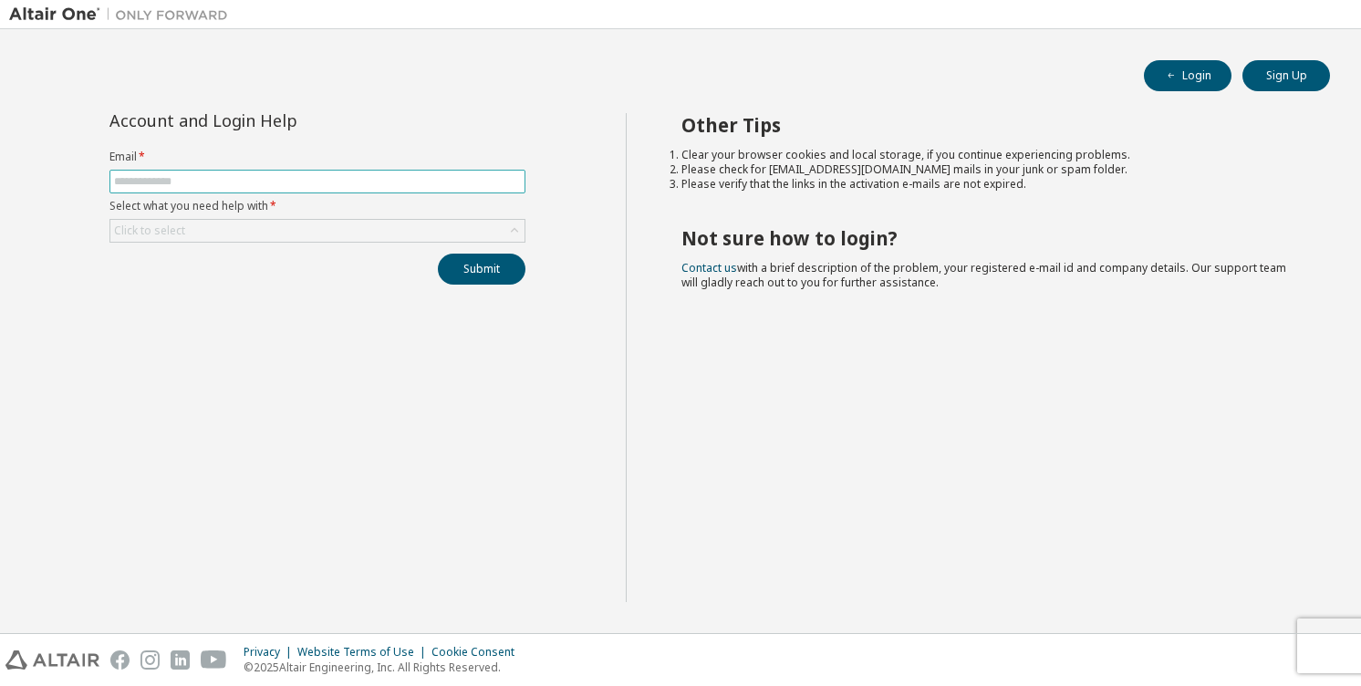
click at [349, 178] on input "text" at bounding box center [317, 181] width 407 height 15
type input "**********"
click at [294, 237] on div "Click to select" at bounding box center [317, 231] width 414 height 22
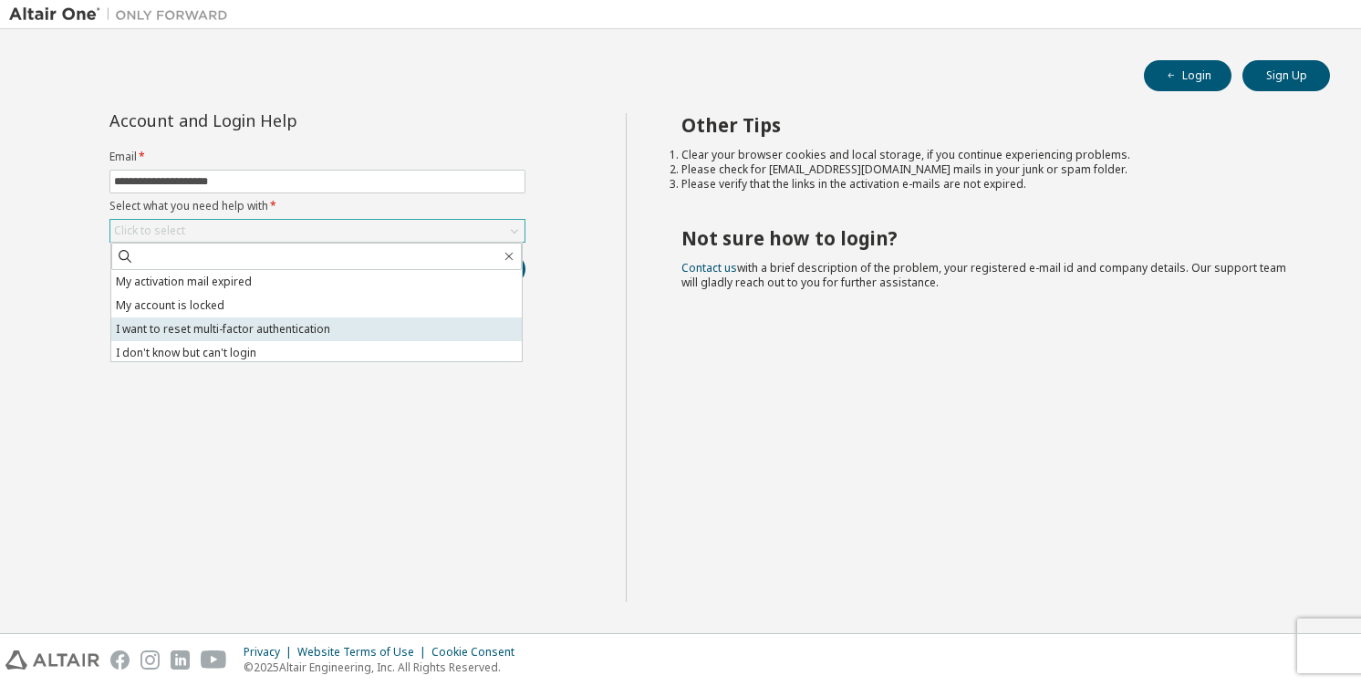
scroll to position [51, 0]
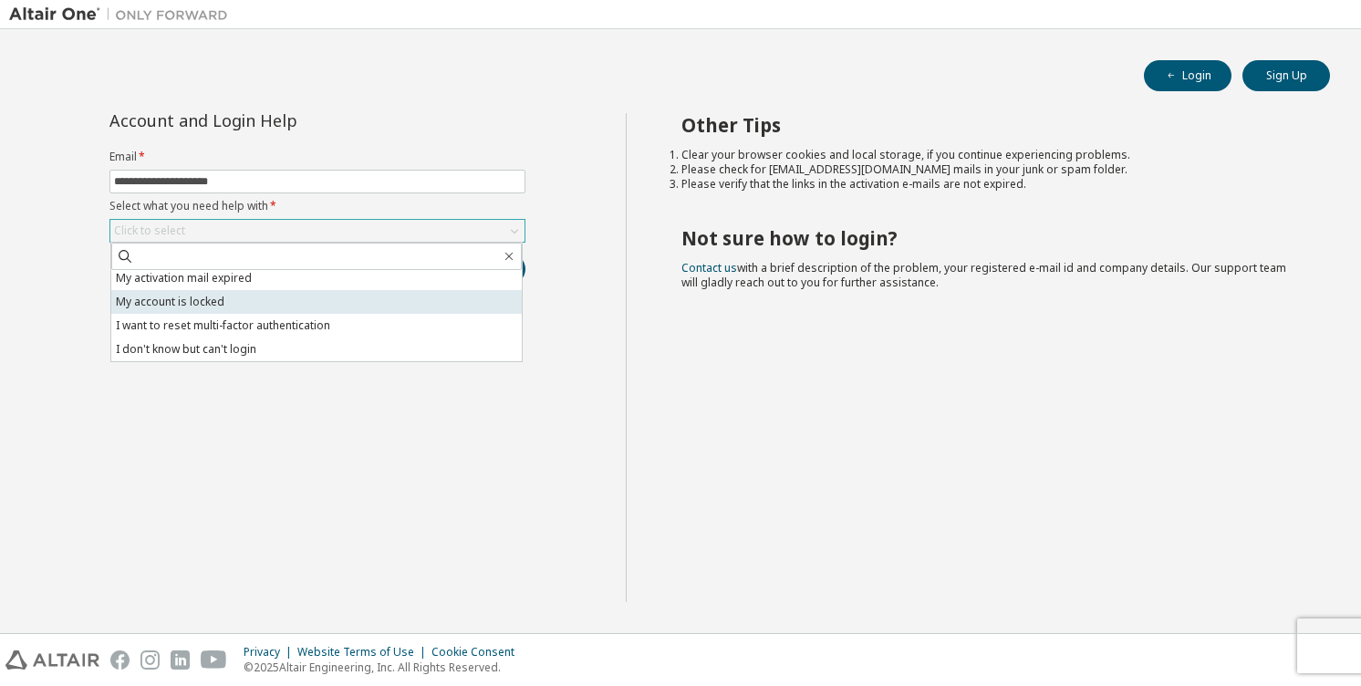
click at [282, 305] on li "My account is locked" at bounding box center [316, 302] width 411 height 24
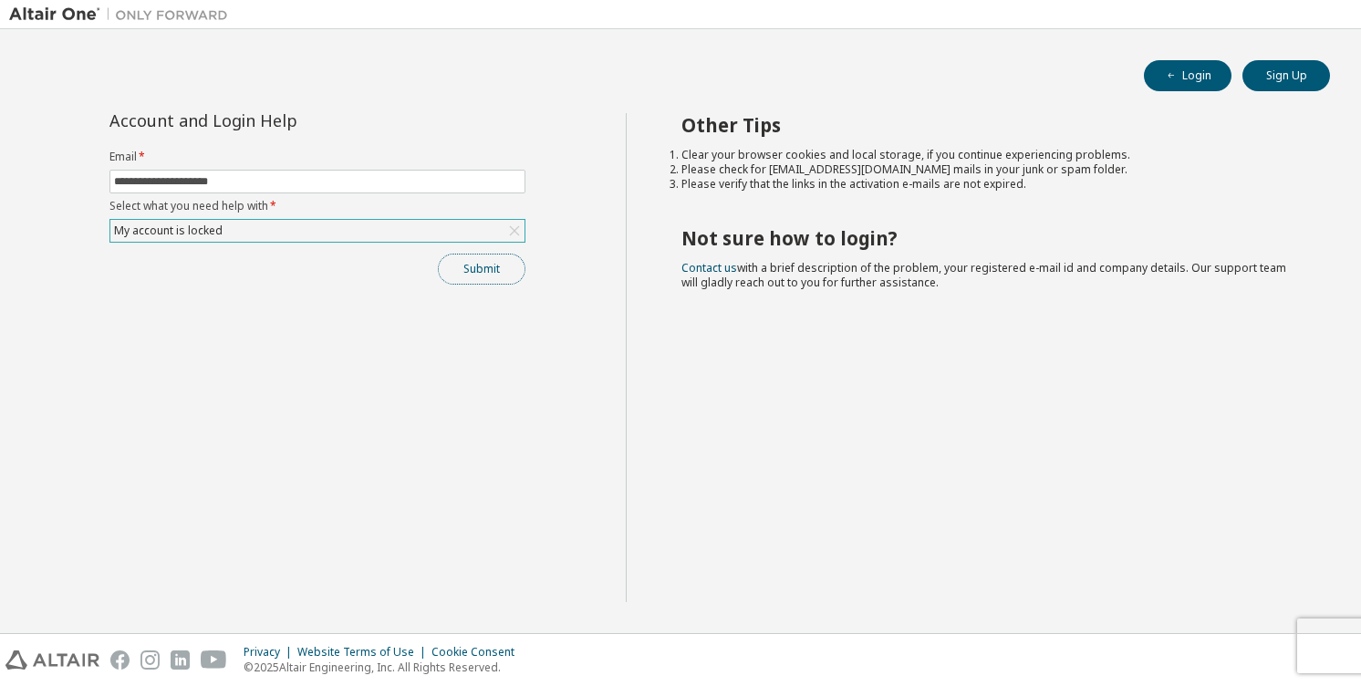
click at [483, 272] on button "Submit" at bounding box center [482, 269] width 88 height 31
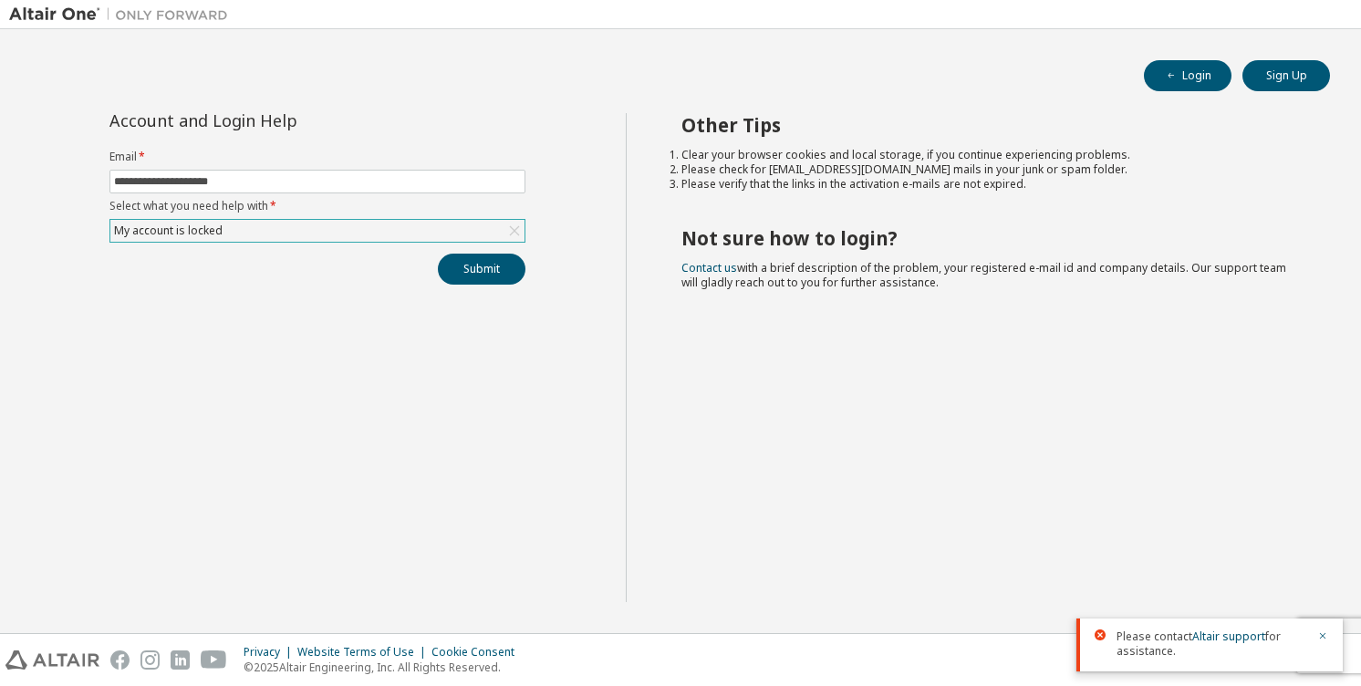
click at [467, 224] on div "My account is locked" at bounding box center [317, 231] width 414 height 22
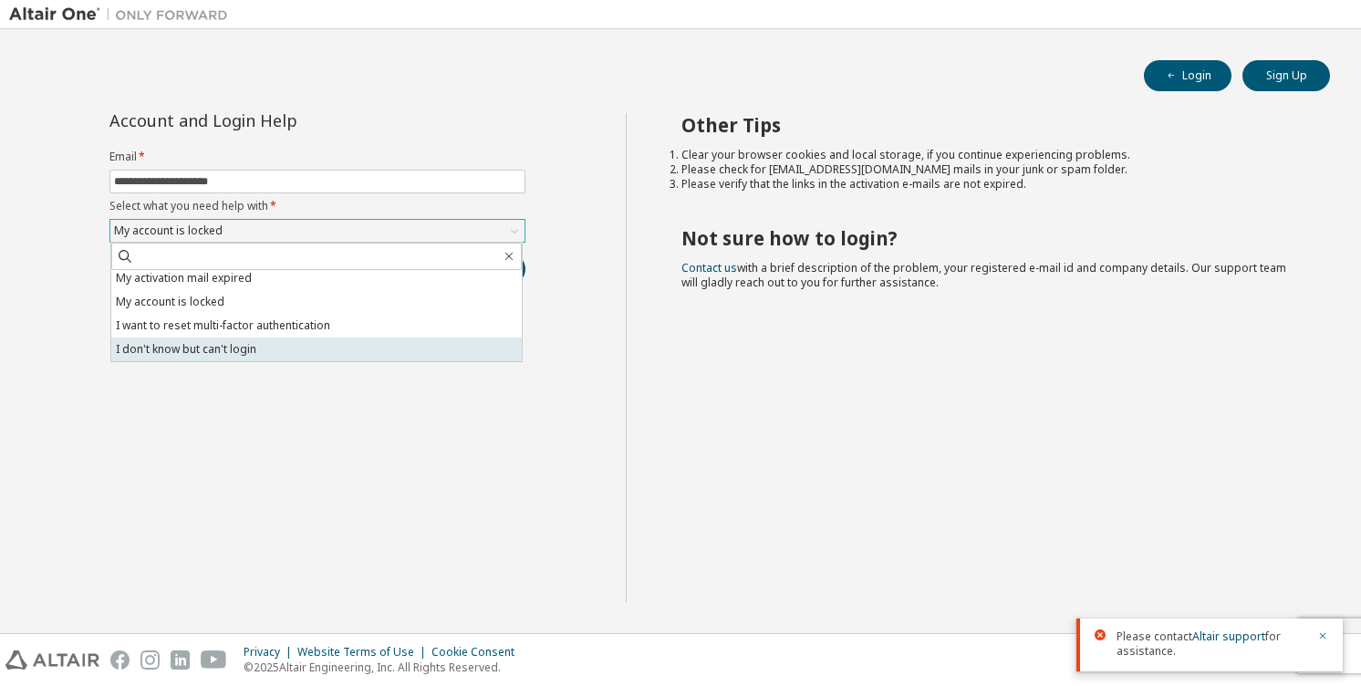
click at [437, 343] on li "I don't know but can't login" at bounding box center [316, 350] width 411 height 24
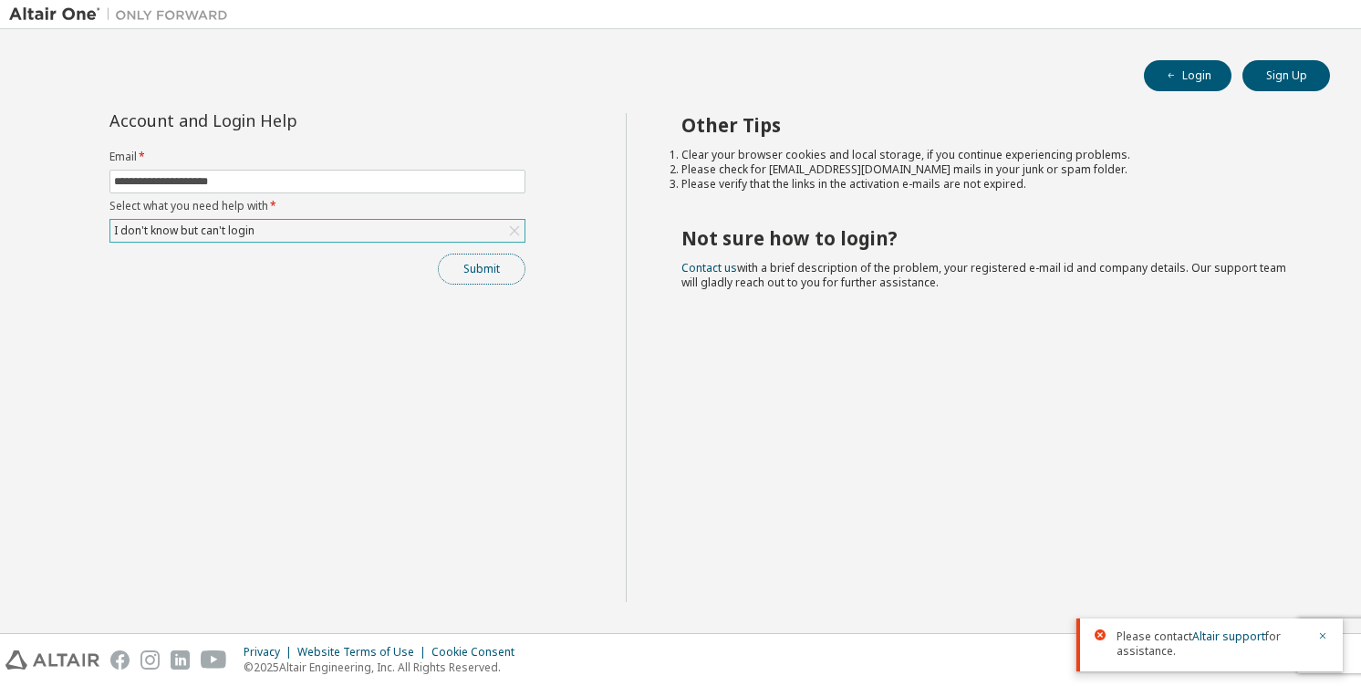
click at [505, 276] on button "Submit" at bounding box center [482, 269] width 88 height 31
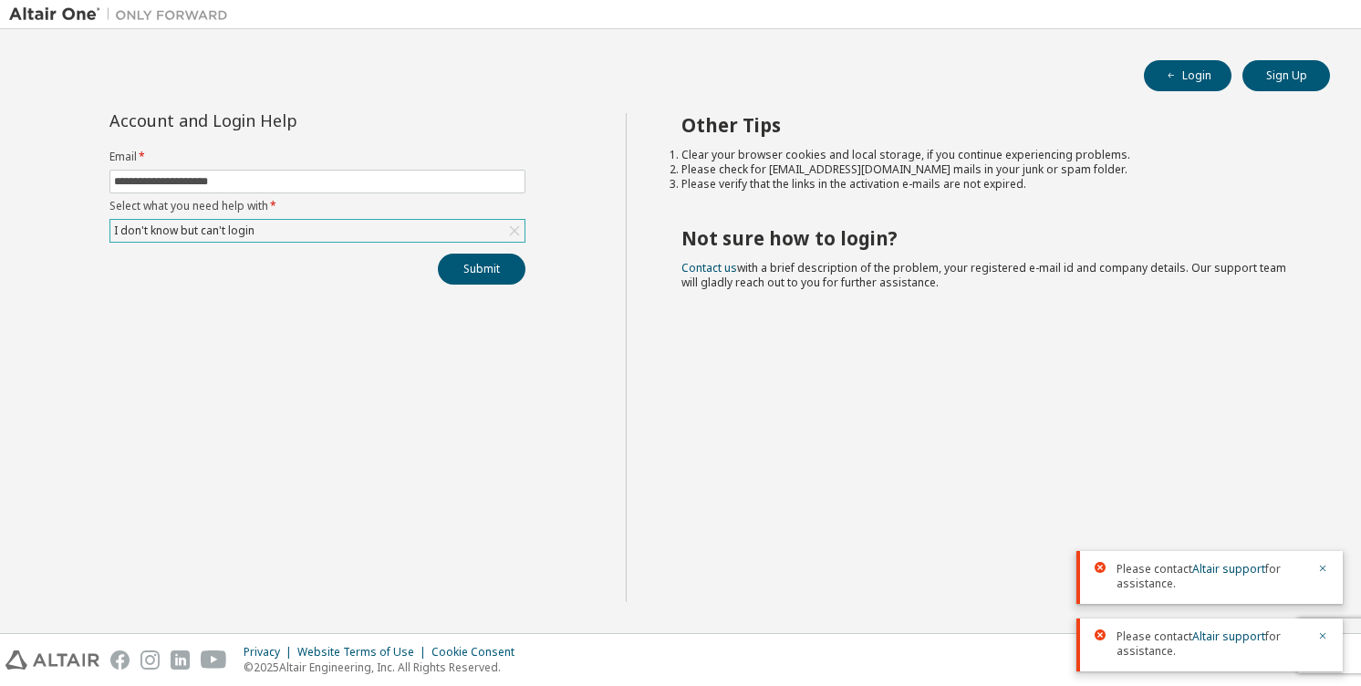
click at [313, 234] on div "I don't know but can't login" at bounding box center [317, 231] width 414 height 22
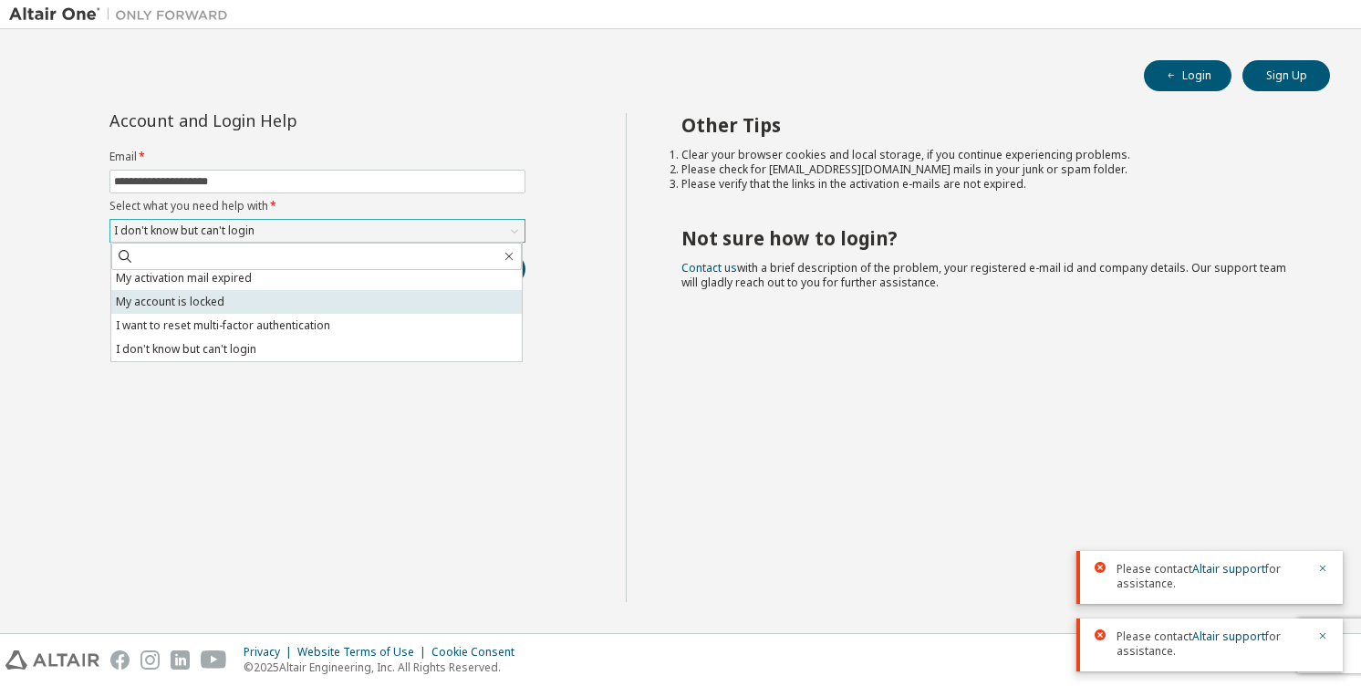
click at [279, 298] on li "My account is locked" at bounding box center [316, 302] width 411 height 24
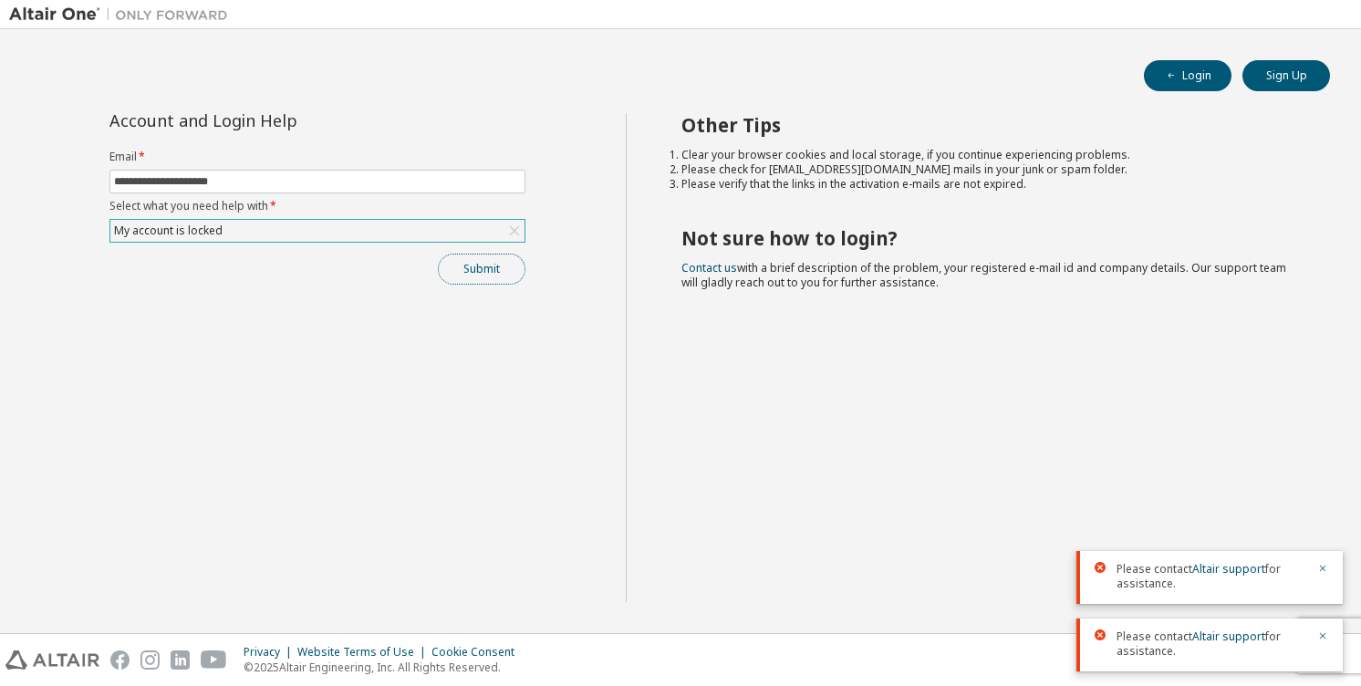
click at [473, 273] on button "Submit" at bounding box center [482, 269] width 88 height 31
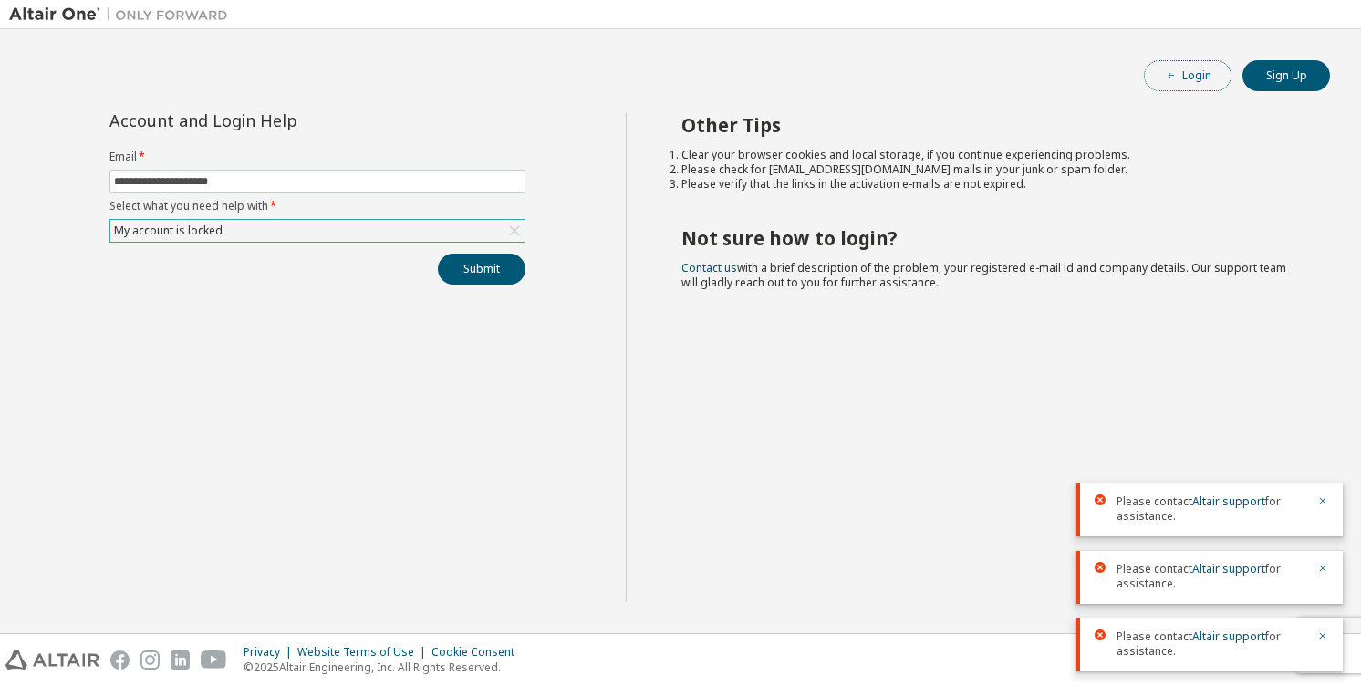
click at [1200, 75] on button "Login" at bounding box center [1188, 75] width 88 height 31
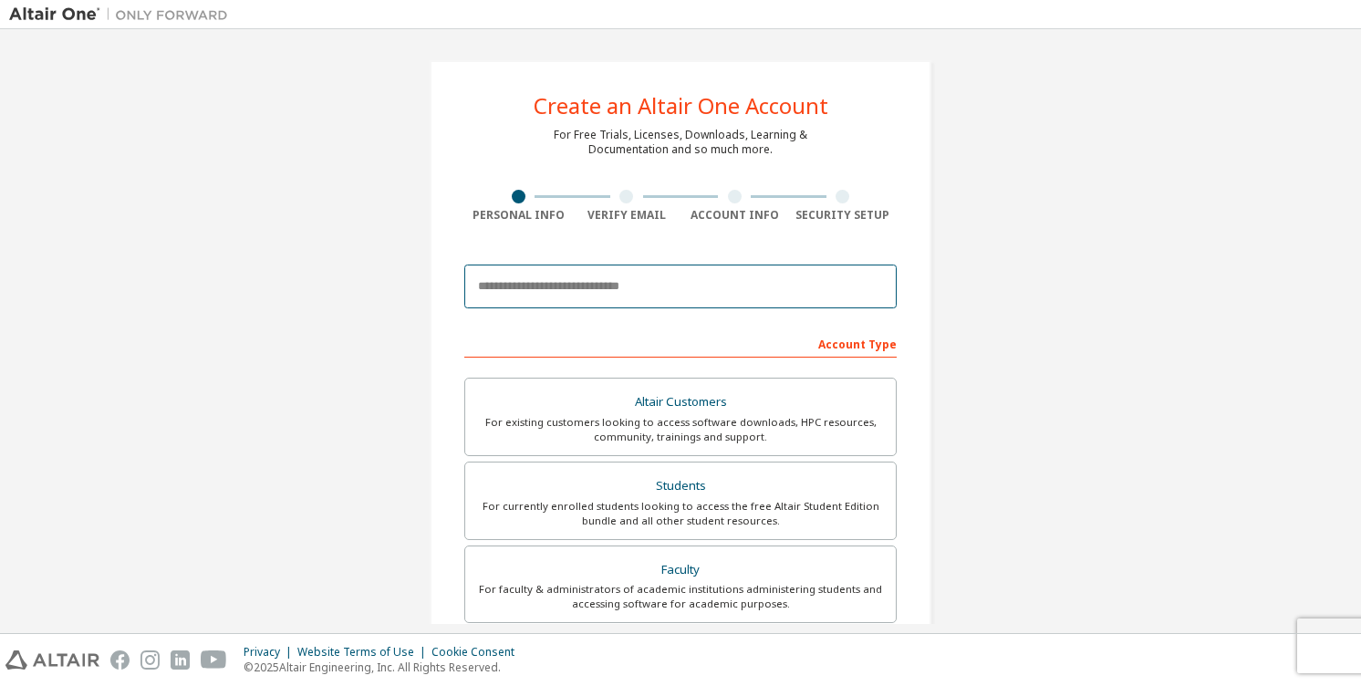
click at [588, 265] on input "email" at bounding box center [680, 287] width 432 height 44
type input "**********"
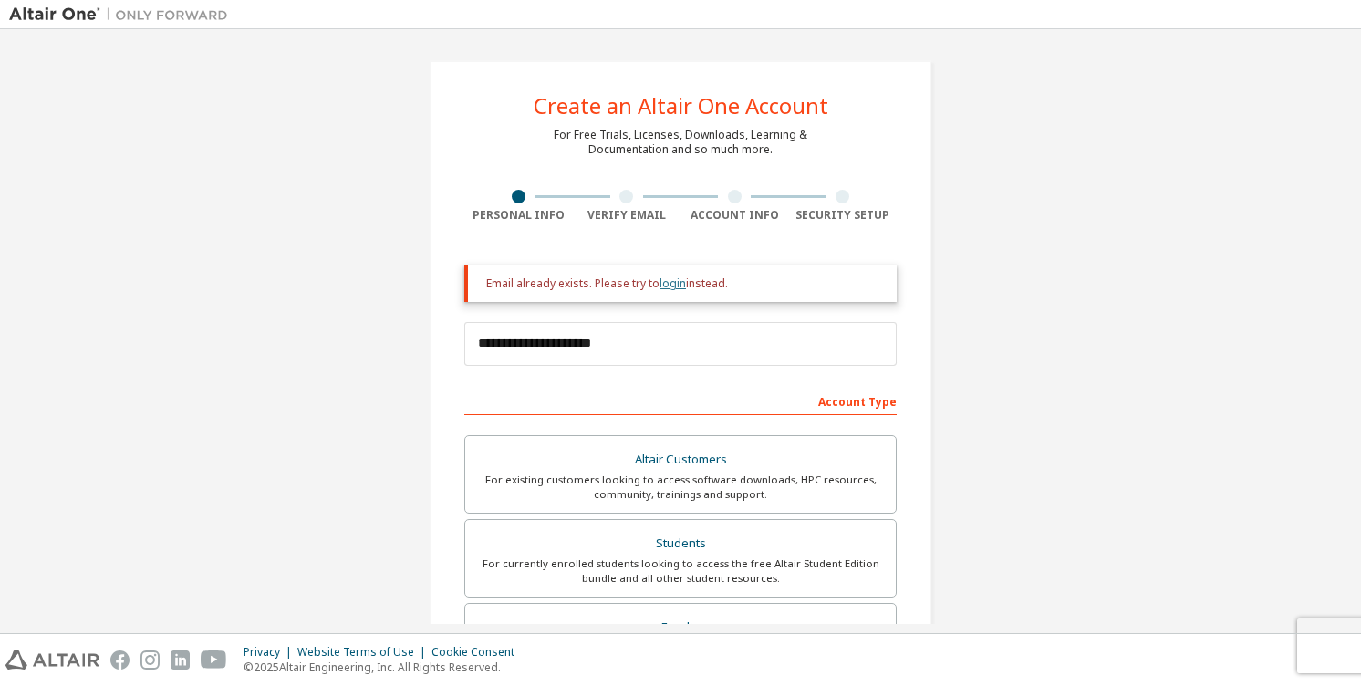
click at [662, 286] on link "login" at bounding box center [673, 284] width 26 height 16
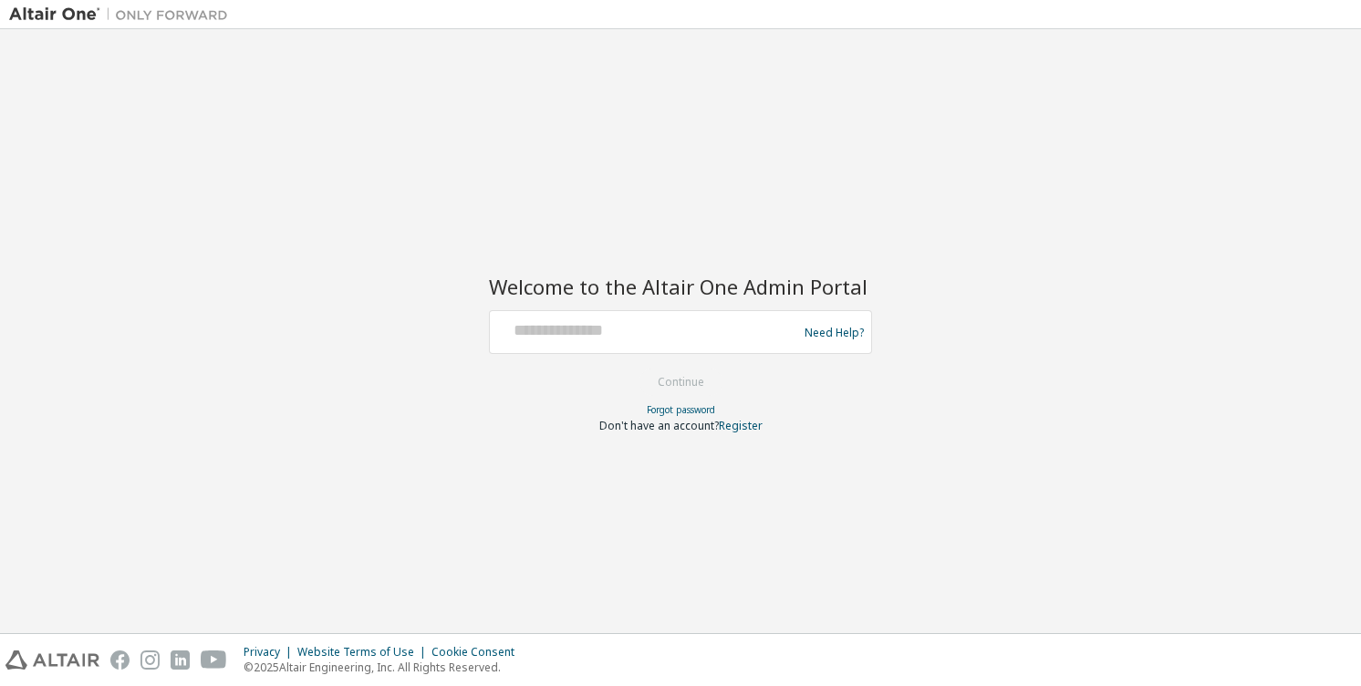
click at [521, 139] on div "Welcome to the Altair One Admin Portal Need Help? Please make sure that you pro…" at bounding box center [680, 331] width 1343 height 586
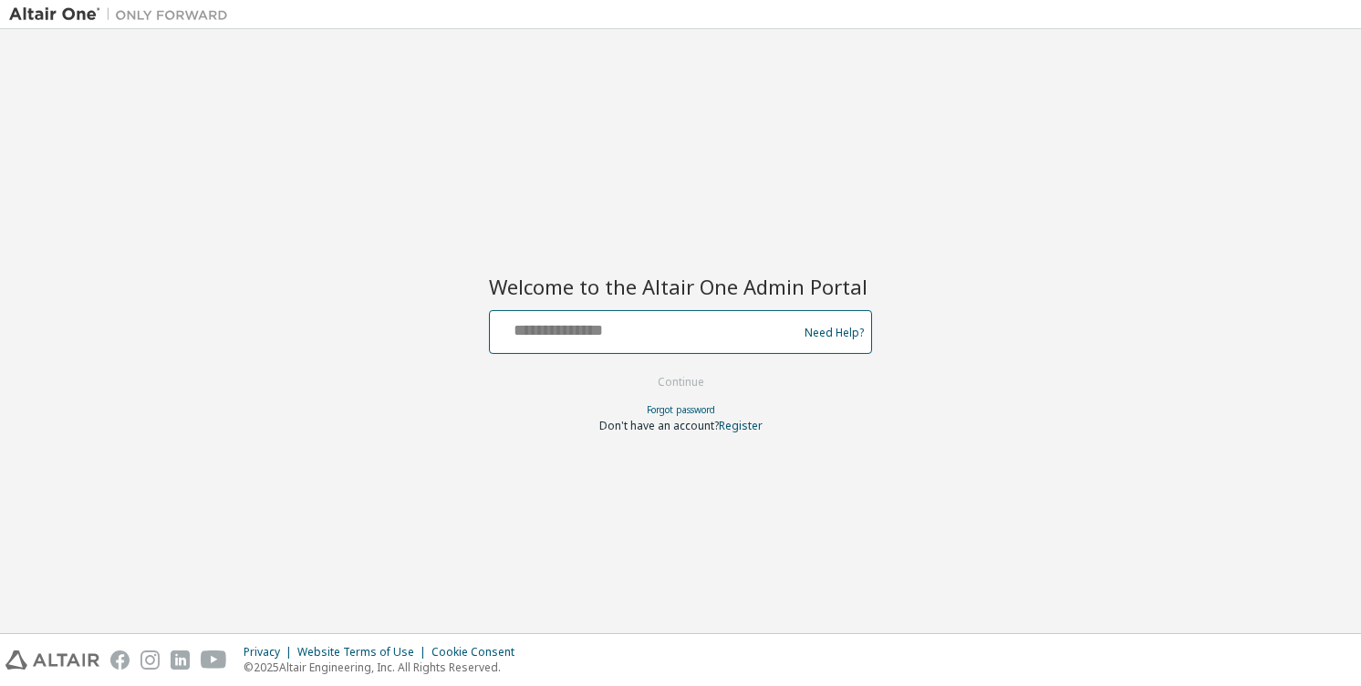
click at [674, 321] on input "text" at bounding box center [646, 328] width 298 height 26
paste input "**********"
type input "**********"
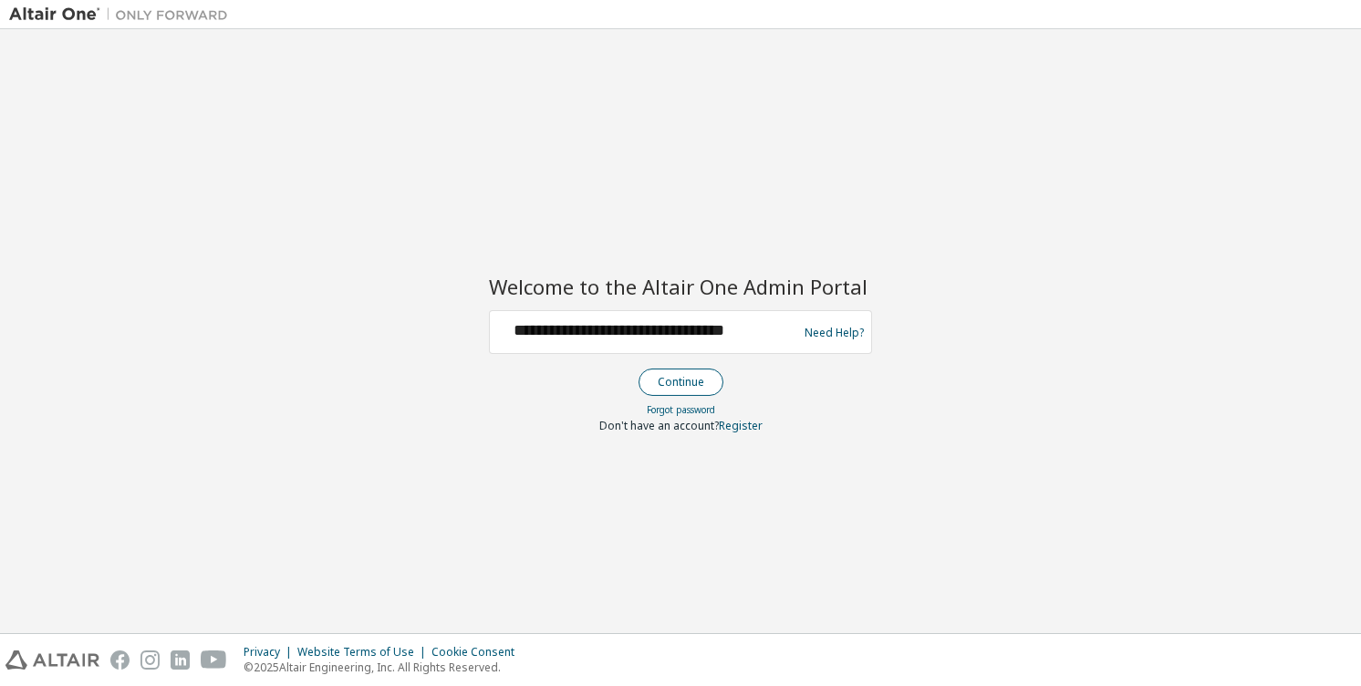
click at [693, 377] on button "Continue" at bounding box center [681, 382] width 85 height 27
